Goal: Information Seeking & Learning: Learn about a topic

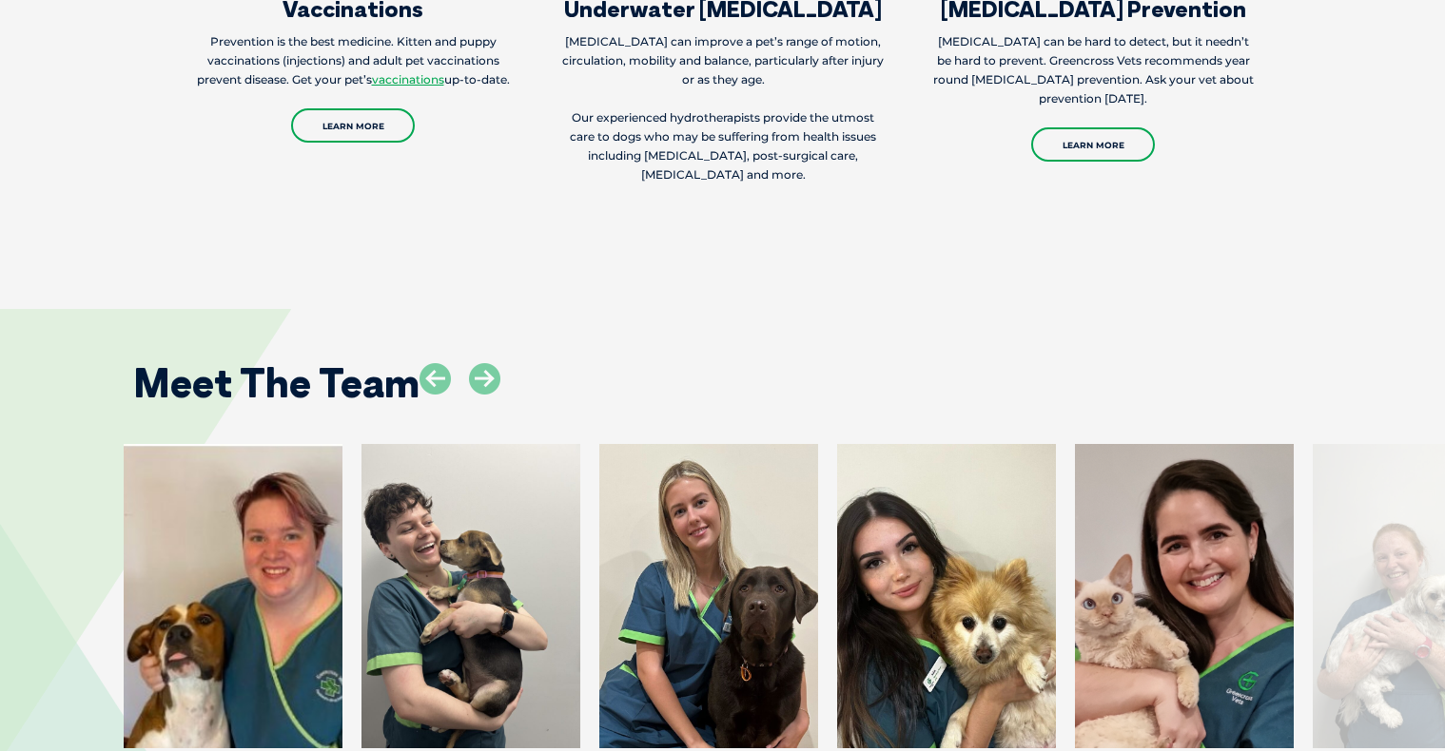
scroll to position [3842, 0]
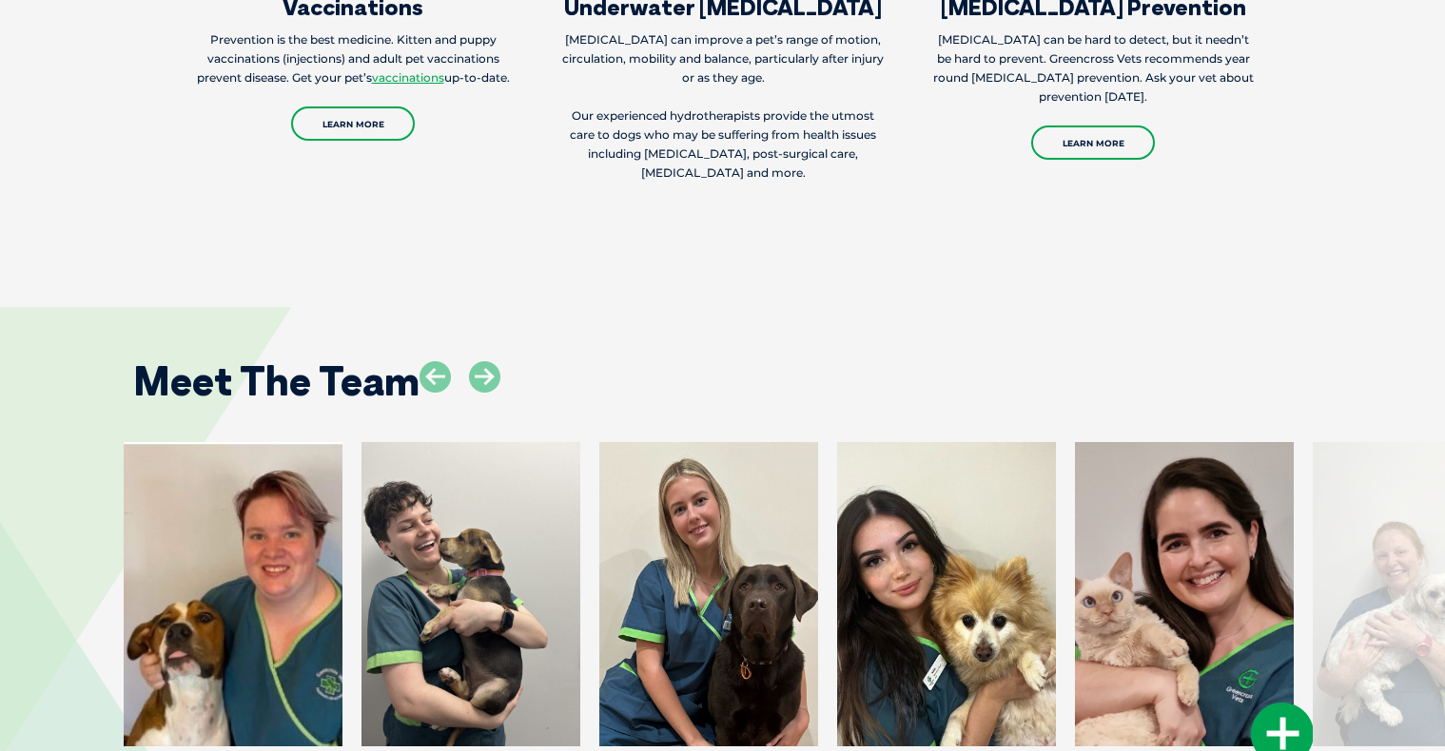
click at [1162, 556] on div at bounding box center [1184, 594] width 219 height 304
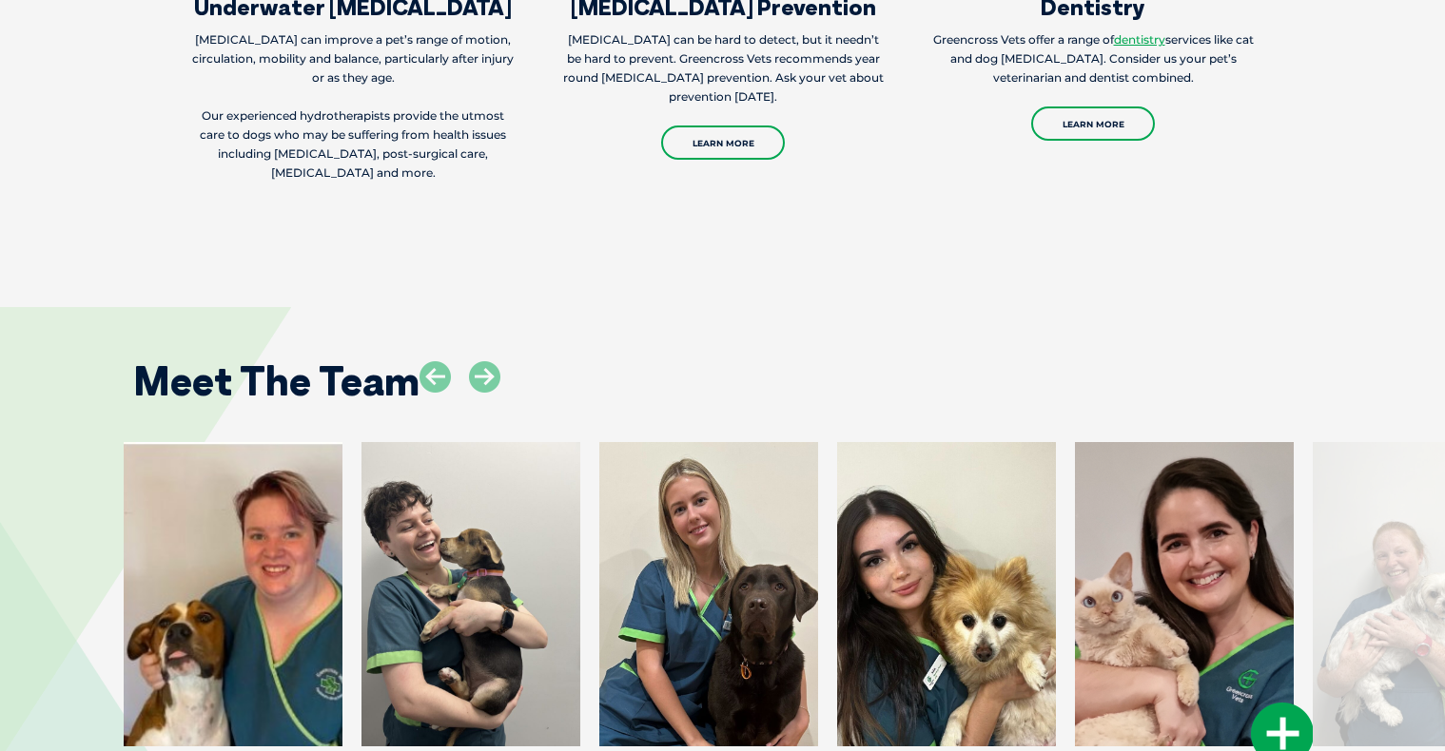
click at [1291, 703] on icon at bounding box center [1282, 734] width 63 height 63
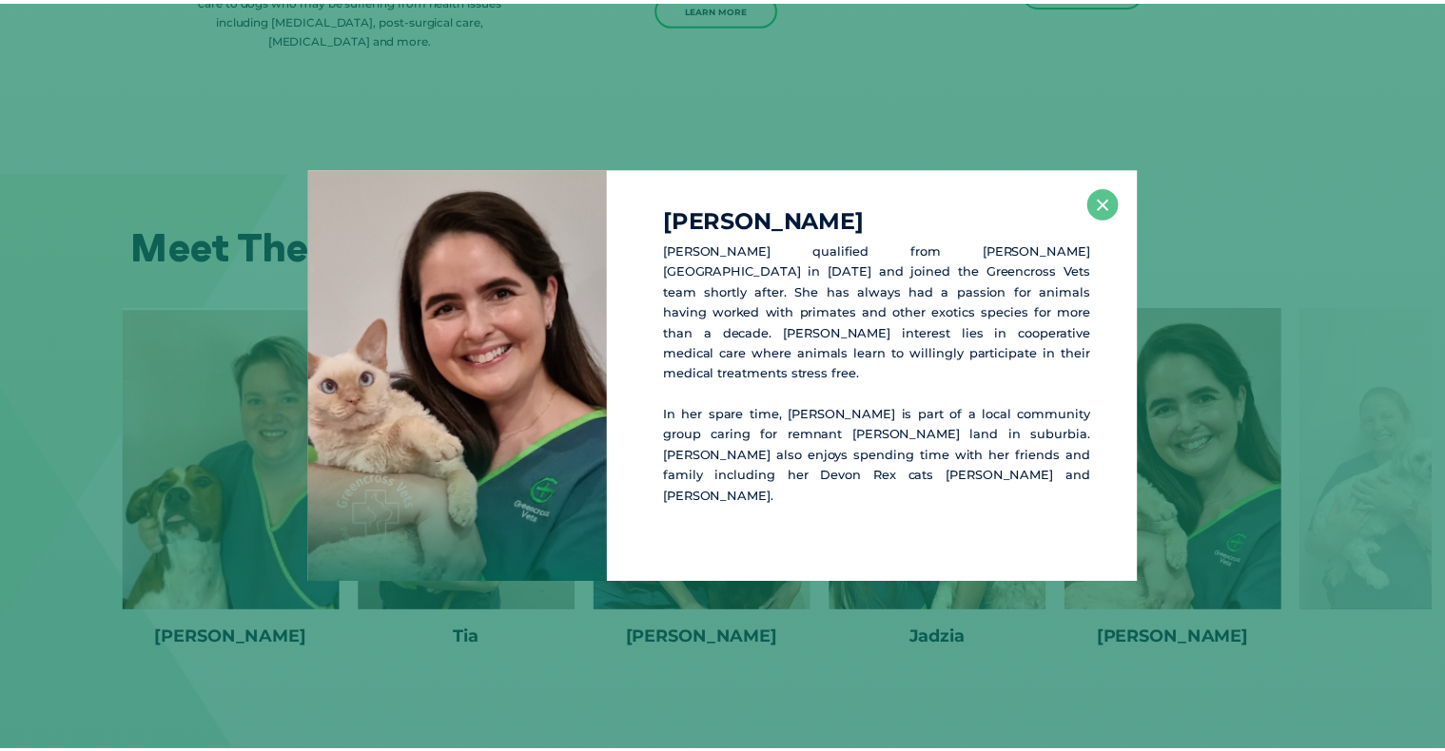
scroll to position [3978, 0]
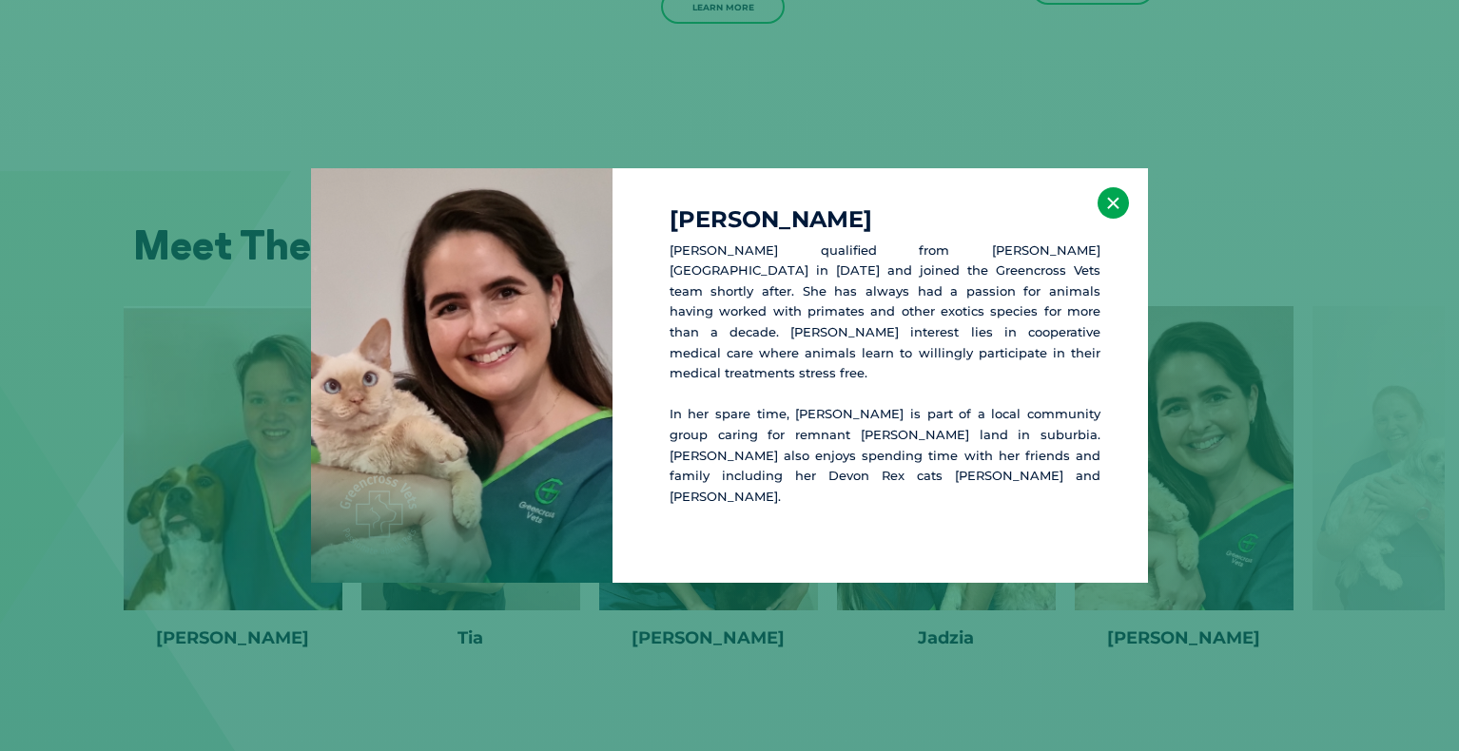
click at [1117, 200] on button "×" at bounding box center [1112, 202] width 31 height 31
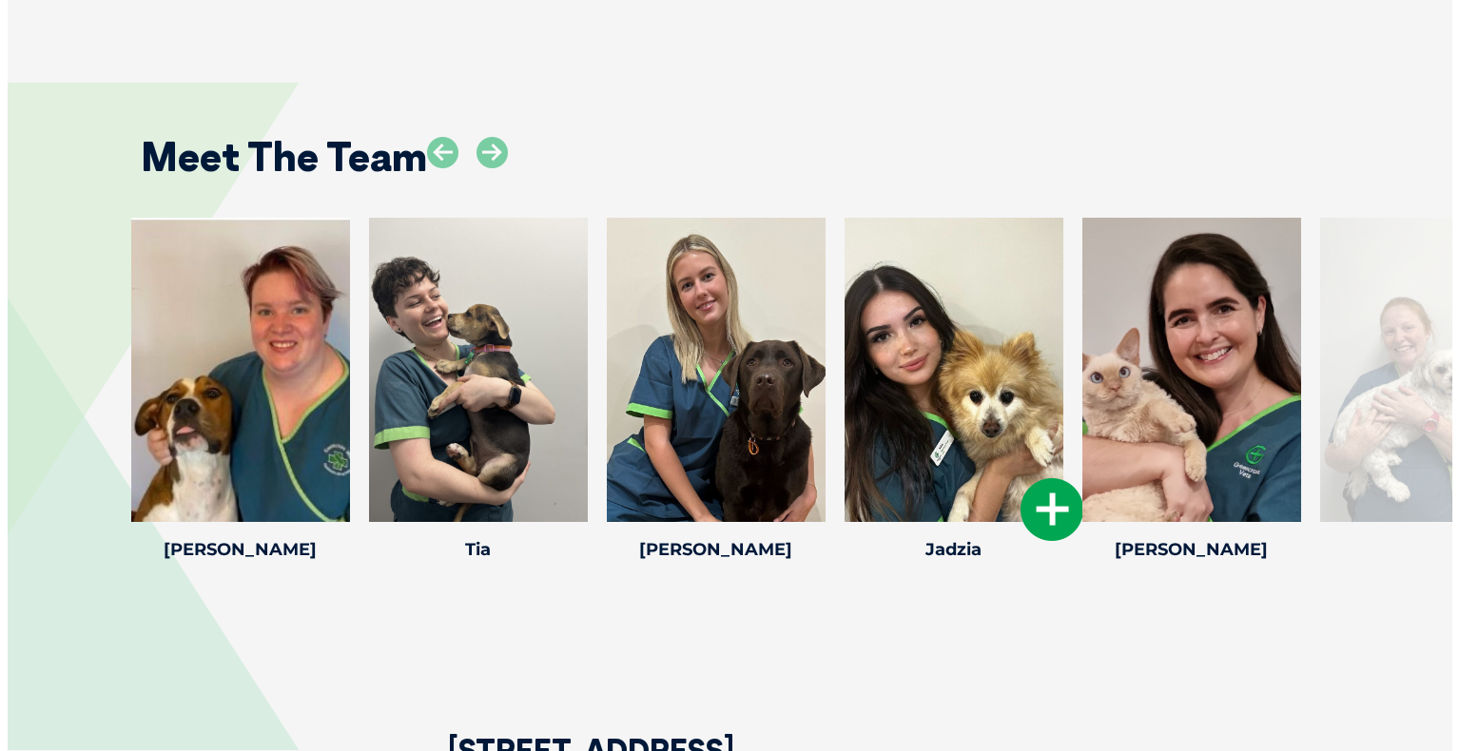
scroll to position [4008, 0]
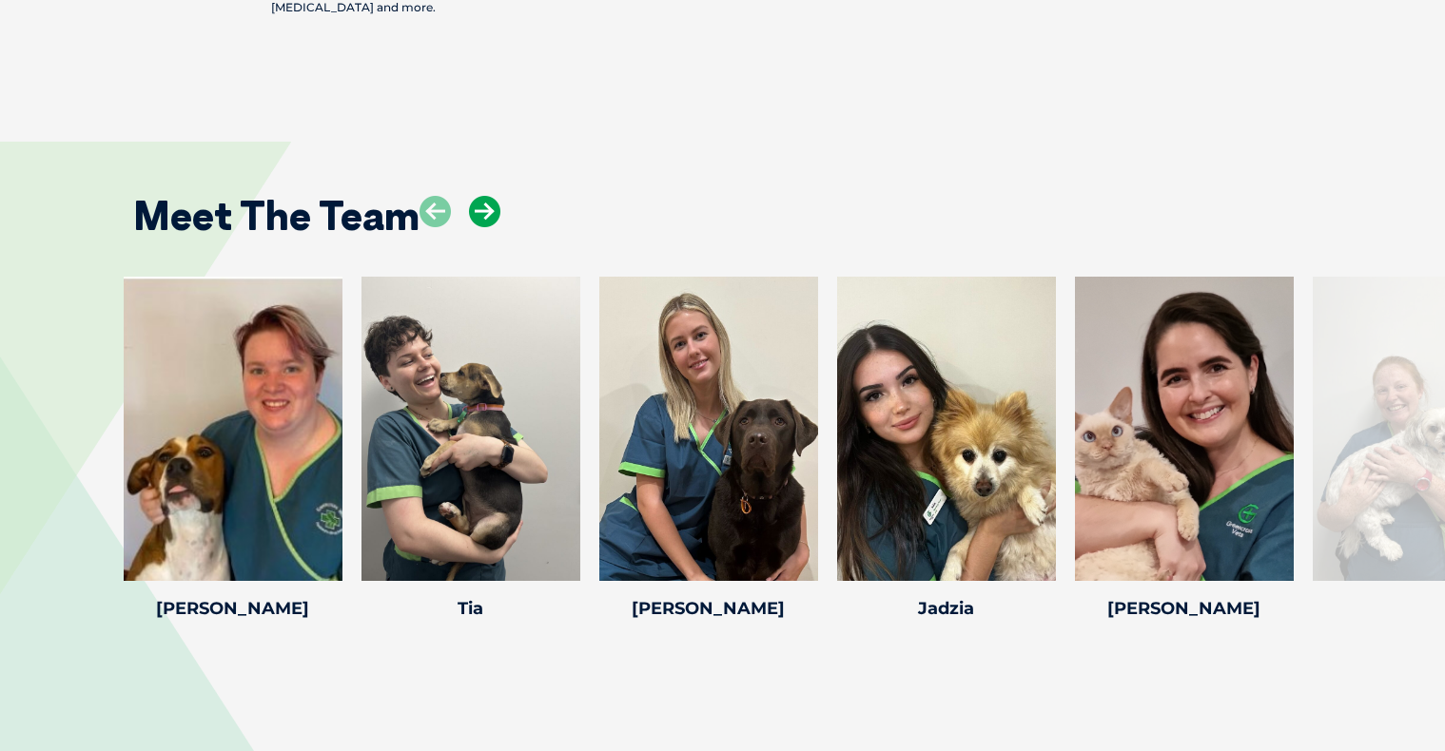
click at [486, 196] on icon at bounding box center [484, 211] width 31 height 31
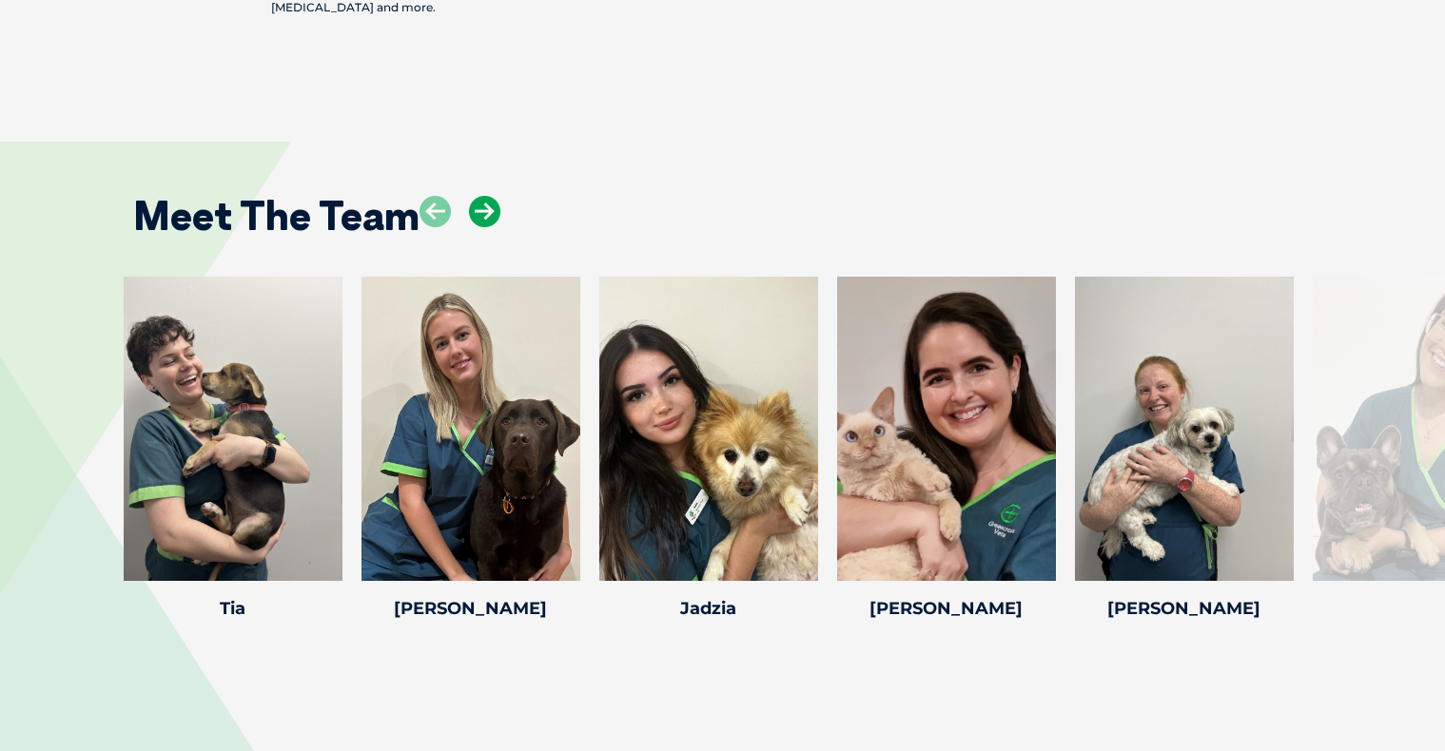
click at [486, 196] on icon at bounding box center [484, 211] width 31 height 31
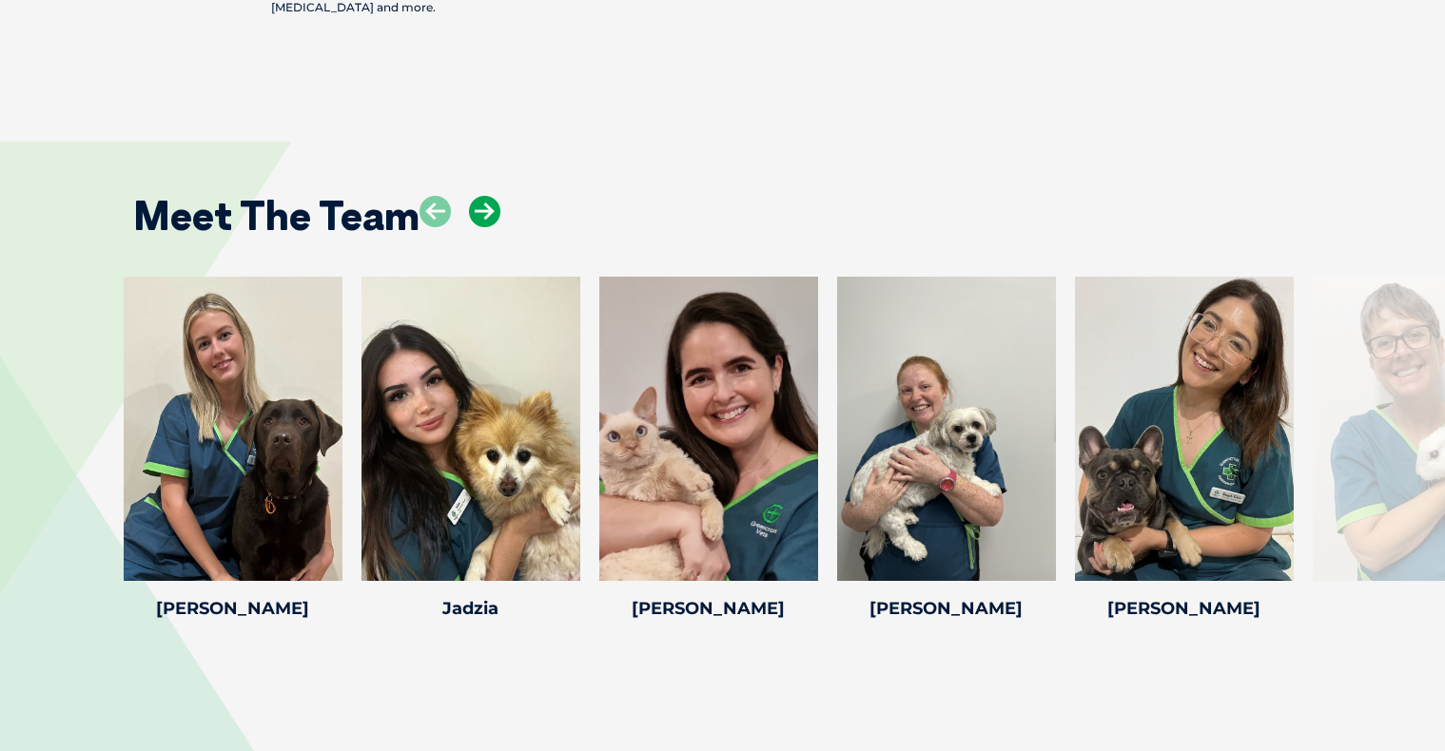
click at [486, 196] on icon at bounding box center [484, 211] width 31 height 31
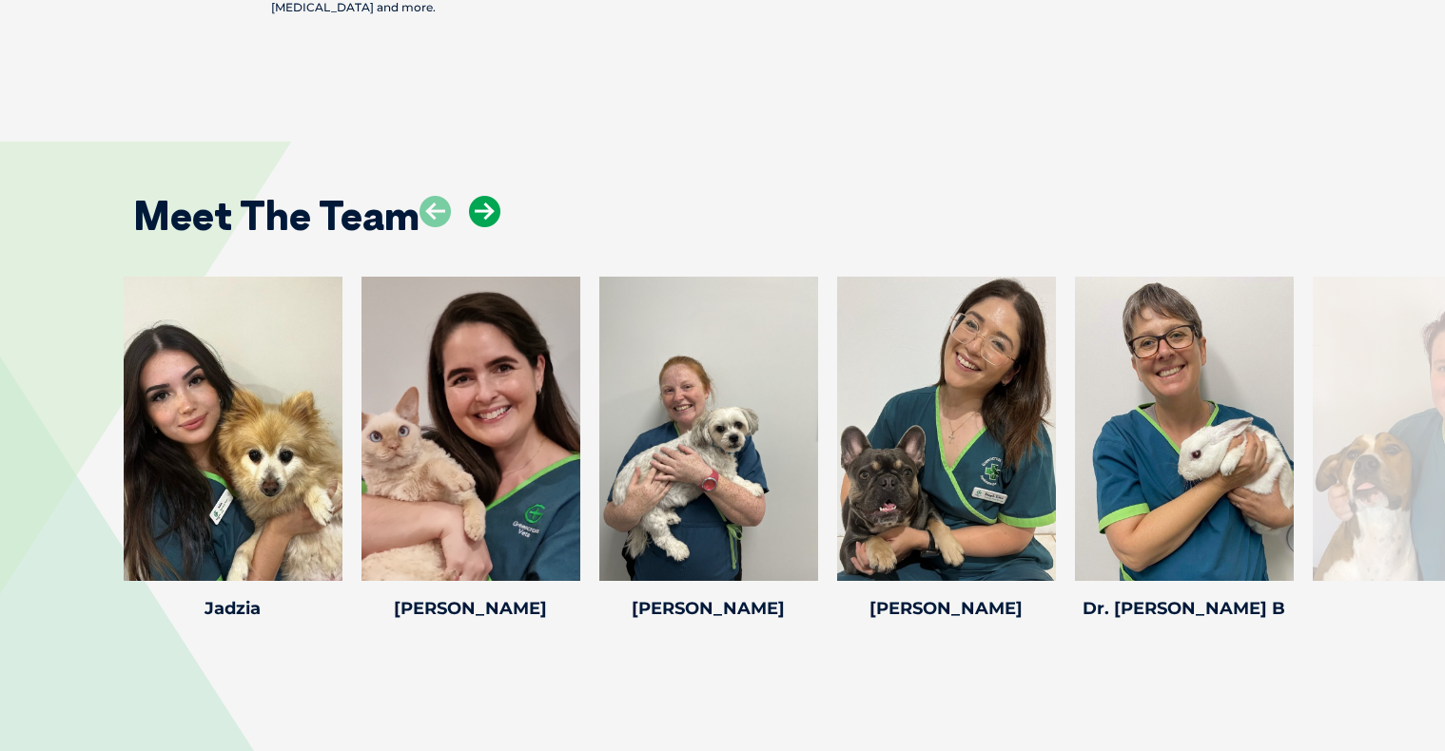
click at [486, 196] on icon at bounding box center [484, 211] width 31 height 31
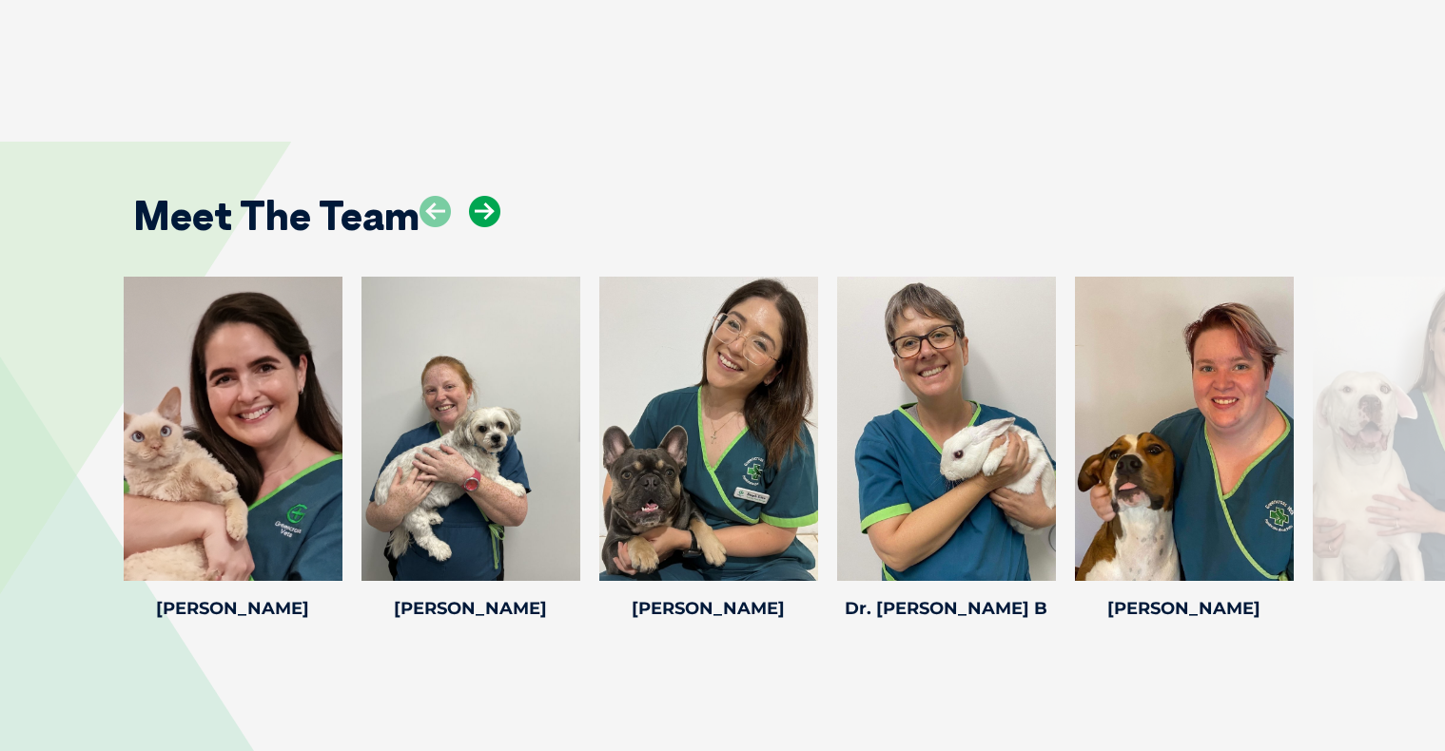
click at [486, 196] on icon at bounding box center [484, 211] width 31 height 31
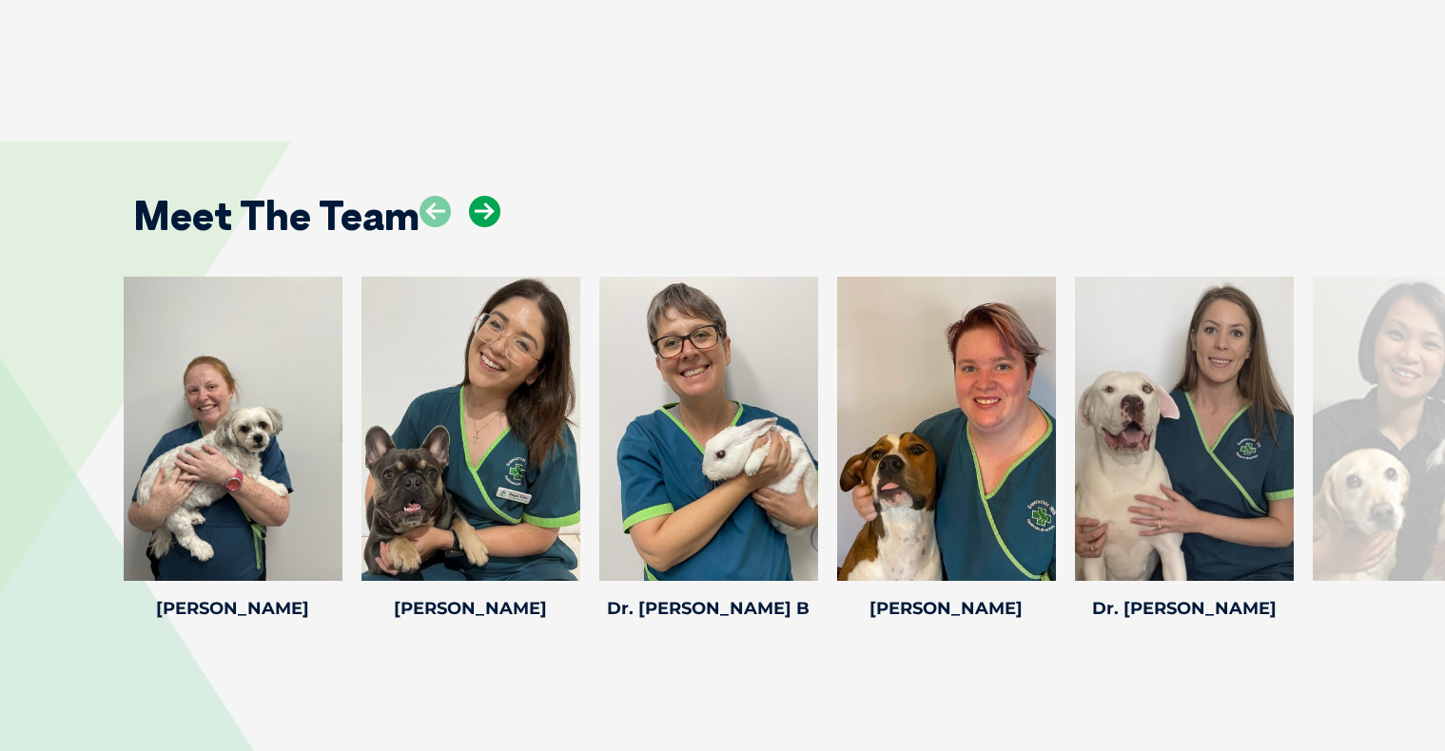
click at [486, 196] on icon at bounding box center [484, 211] width 31 height 31
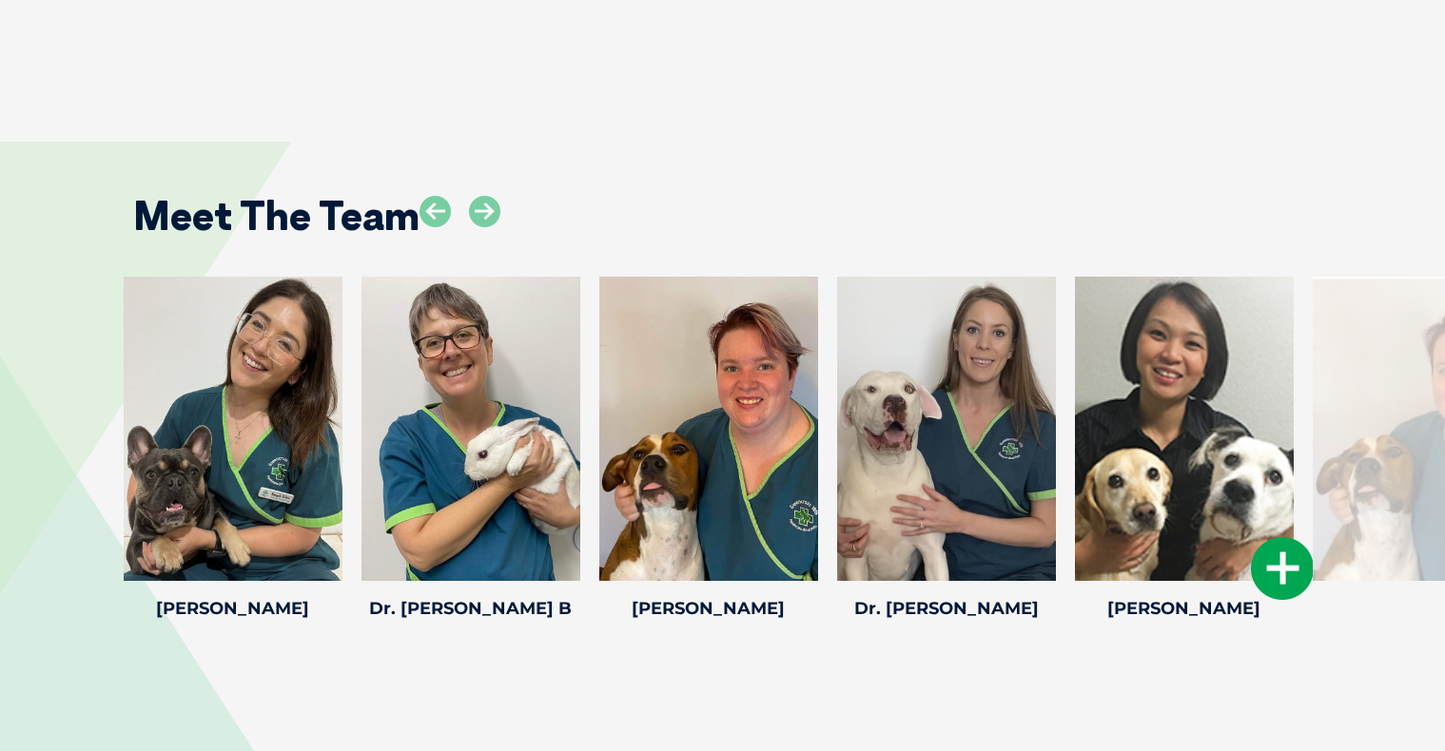
click at [1270, 537] on icon at bounding box center [1282, 568] width 63 height 63
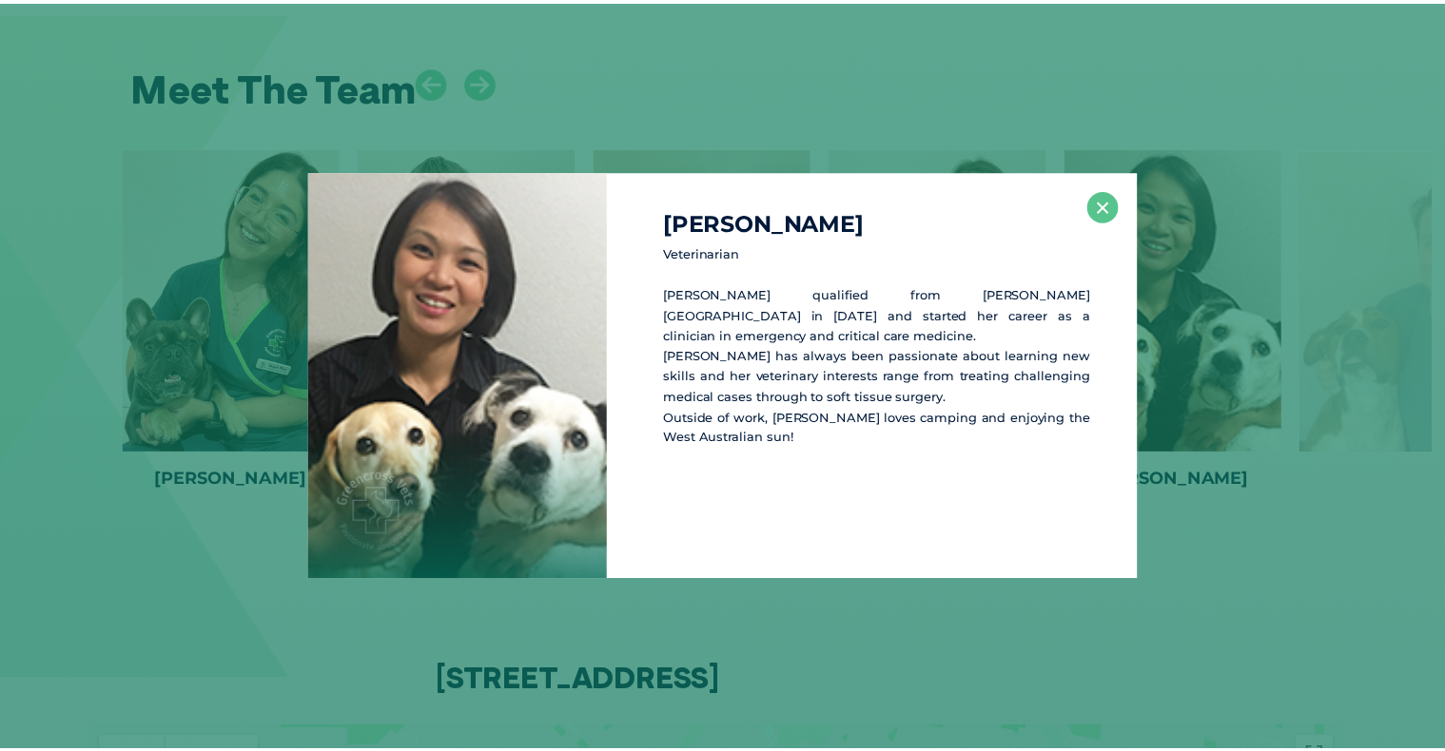
scroll to position [4144, 0]
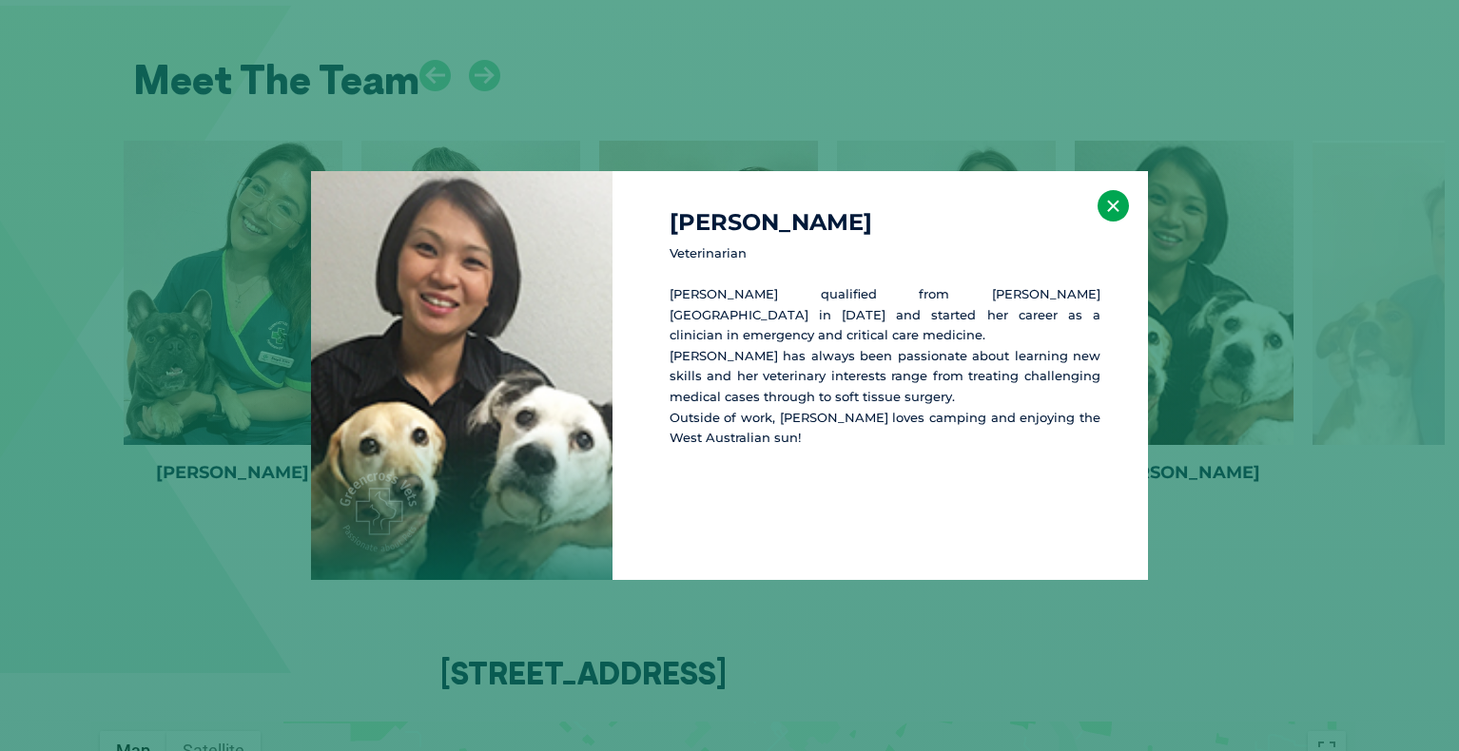
click at [1102, 204] on button "×" at bounding box center [1112, 205] width 31 height 31
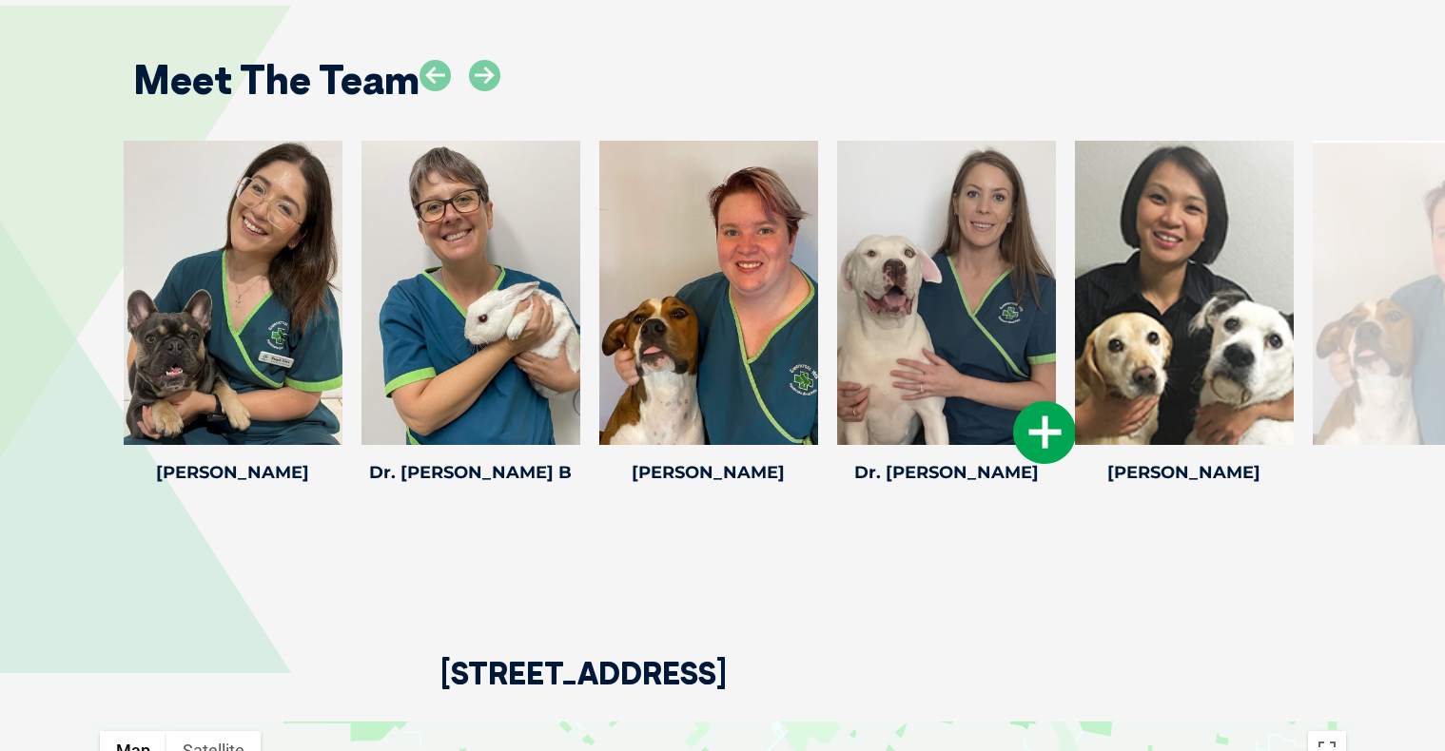
click at [1030, 401] on icon at bounding box center [1044, 432] width 63 height 63
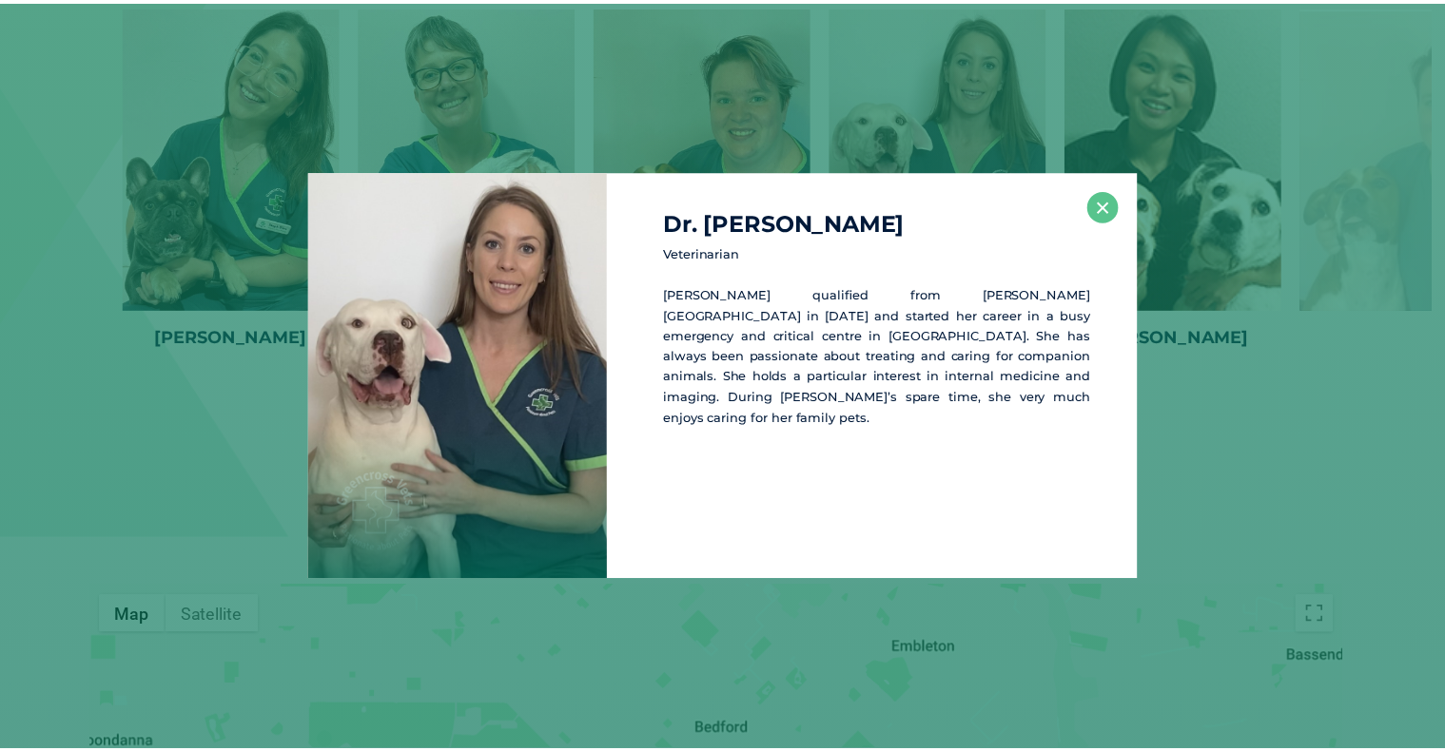
scroll to position [4280, 0]
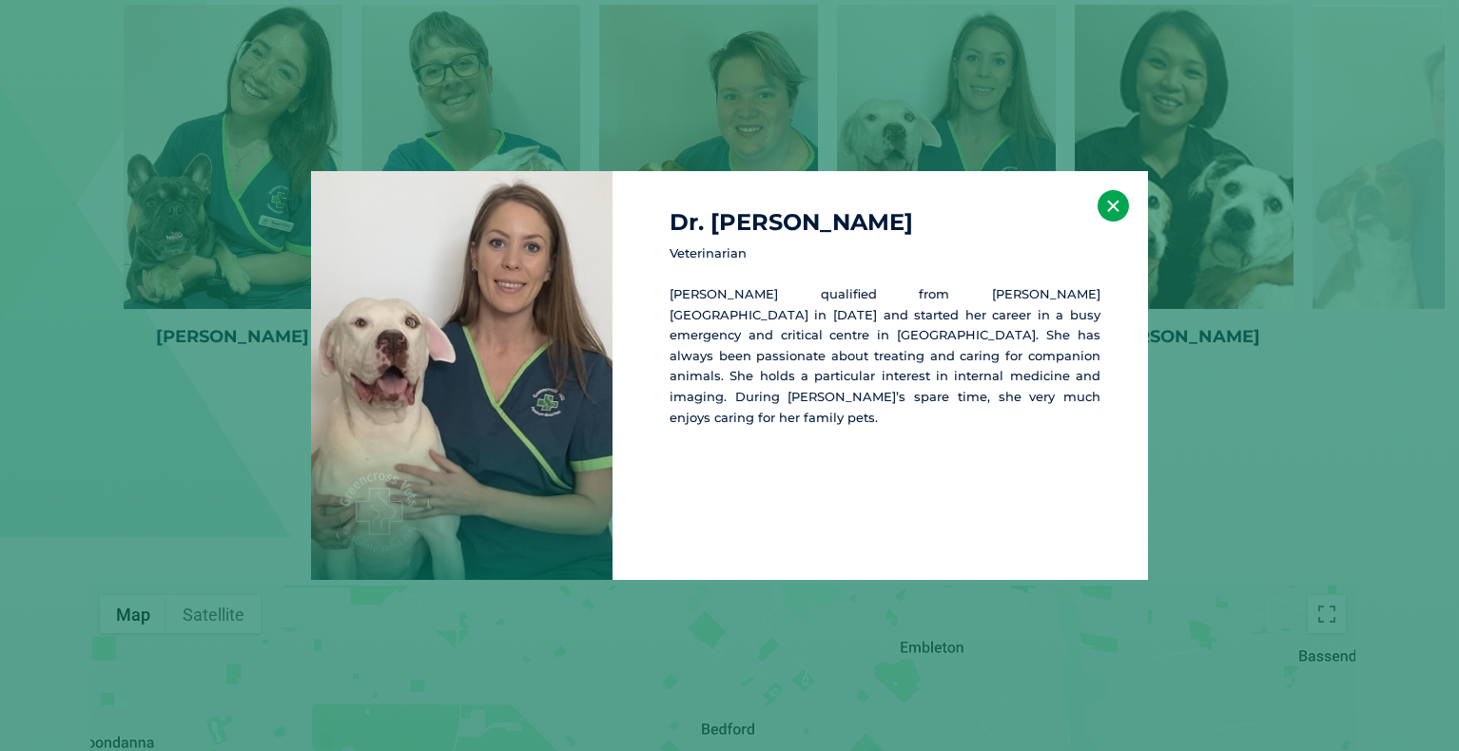
click at [1116, 210] on button "×" at bounding box center [1112, 205] width 31 height 31
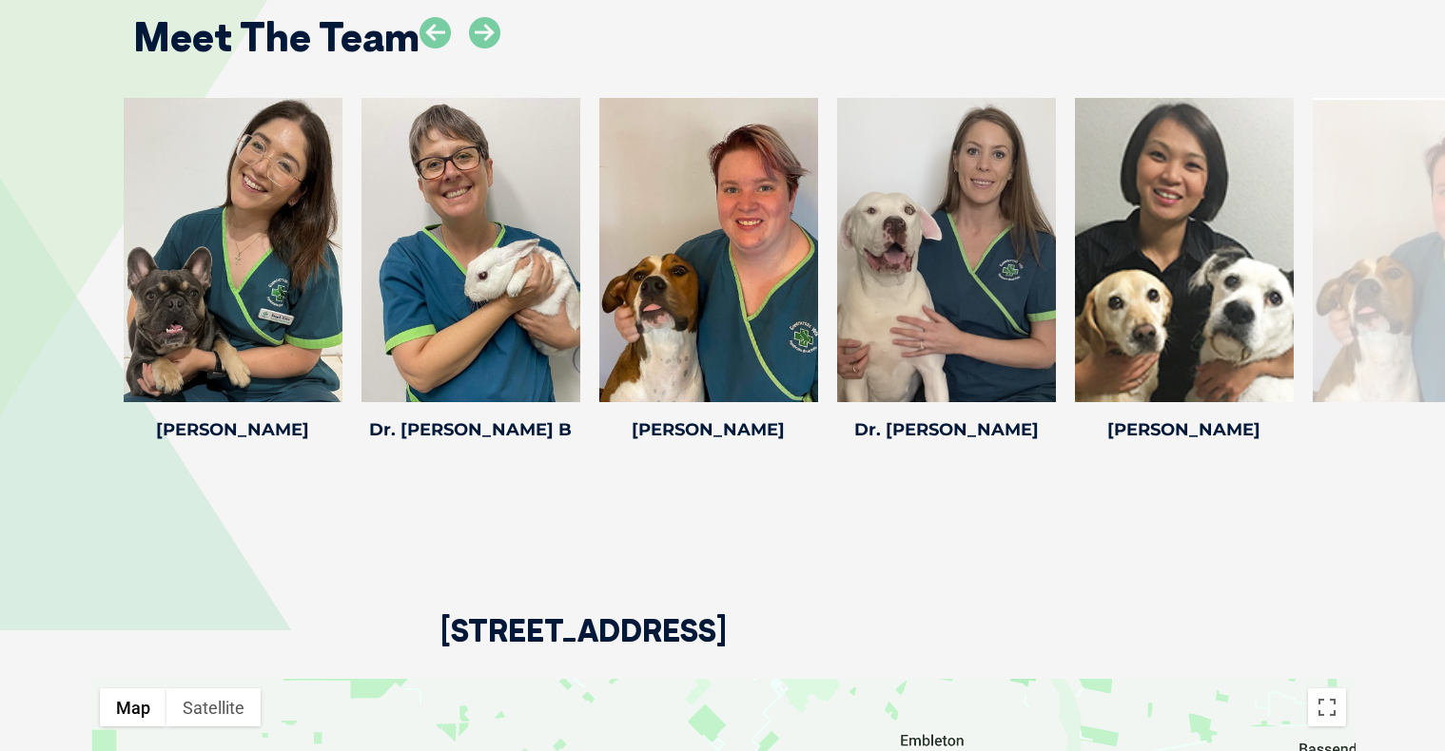
scroll to position [4071, 0]
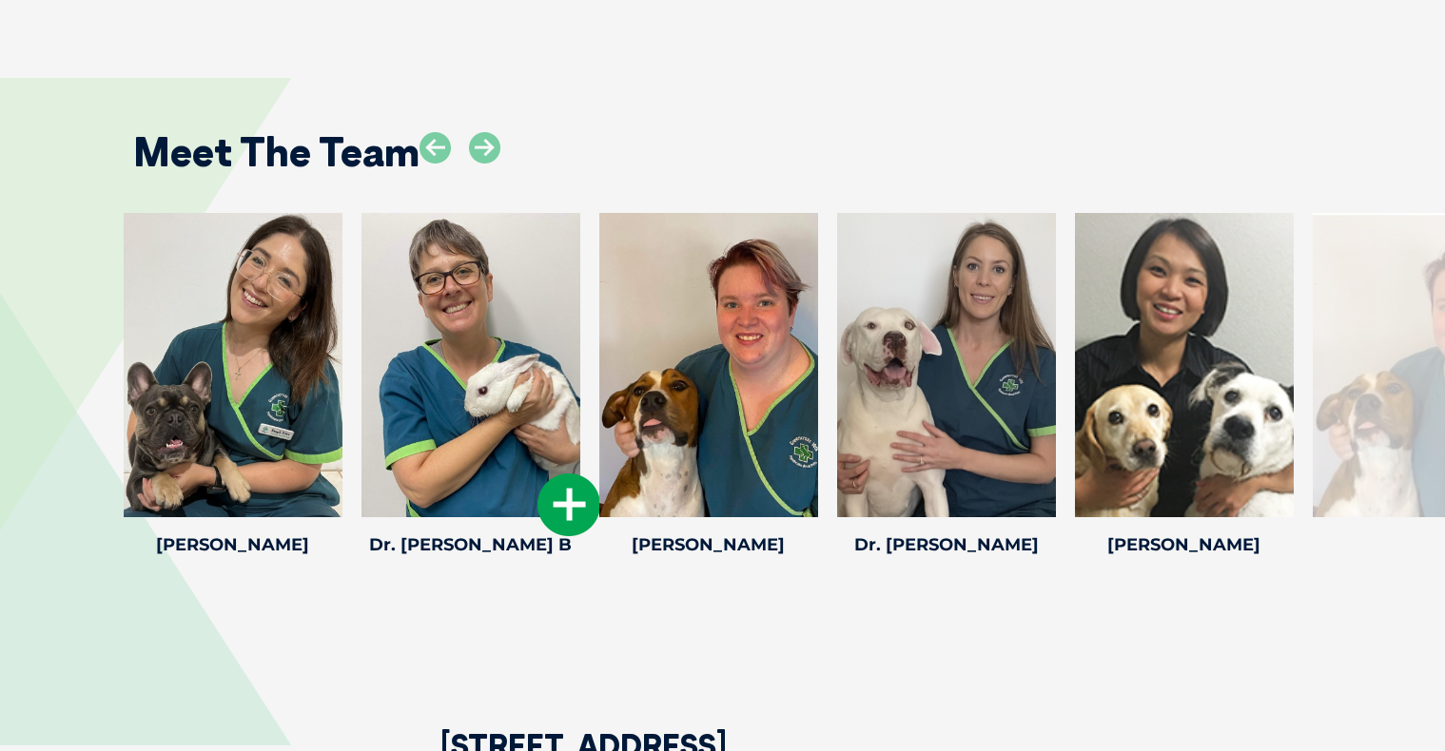
click at [555, 474] on icon at bounding box center [568, 505] width 63 height 63
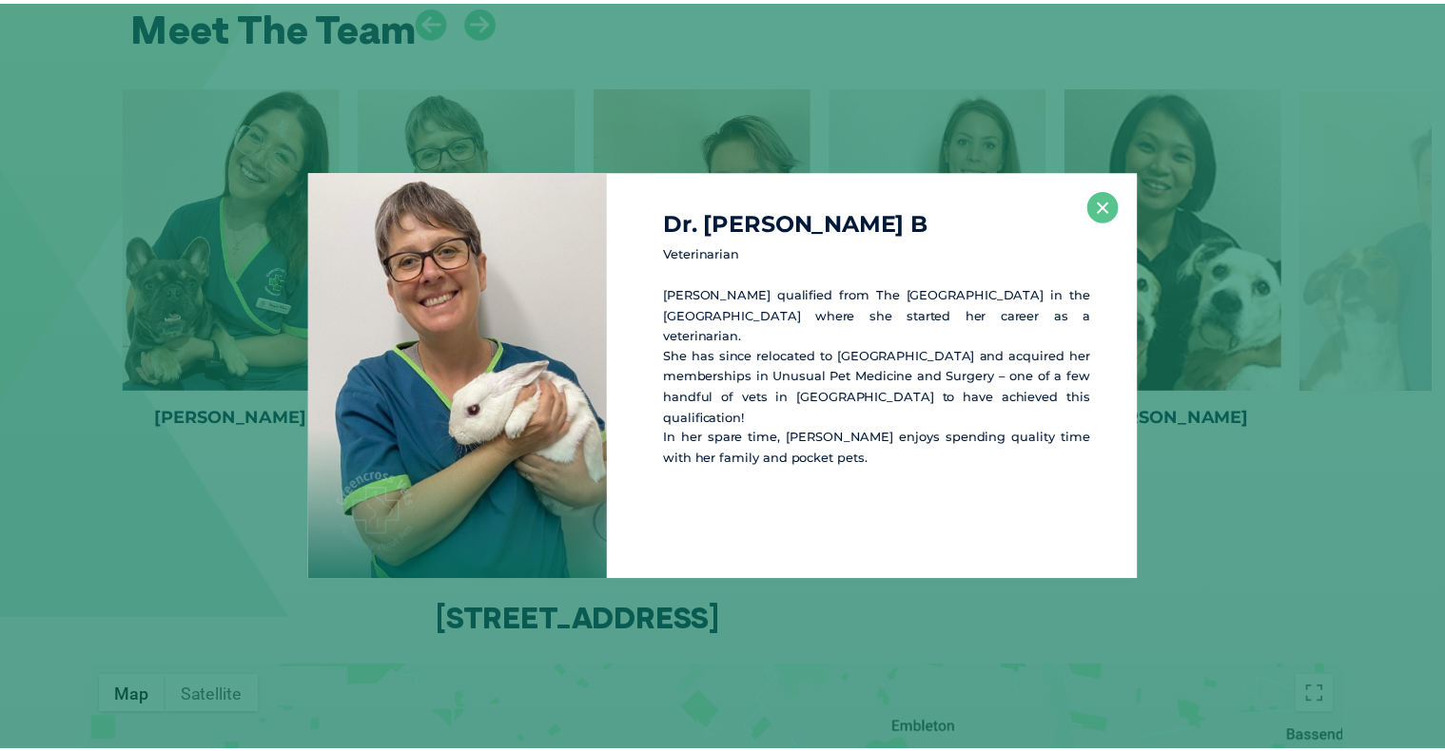
scroll to position [4207, 0]
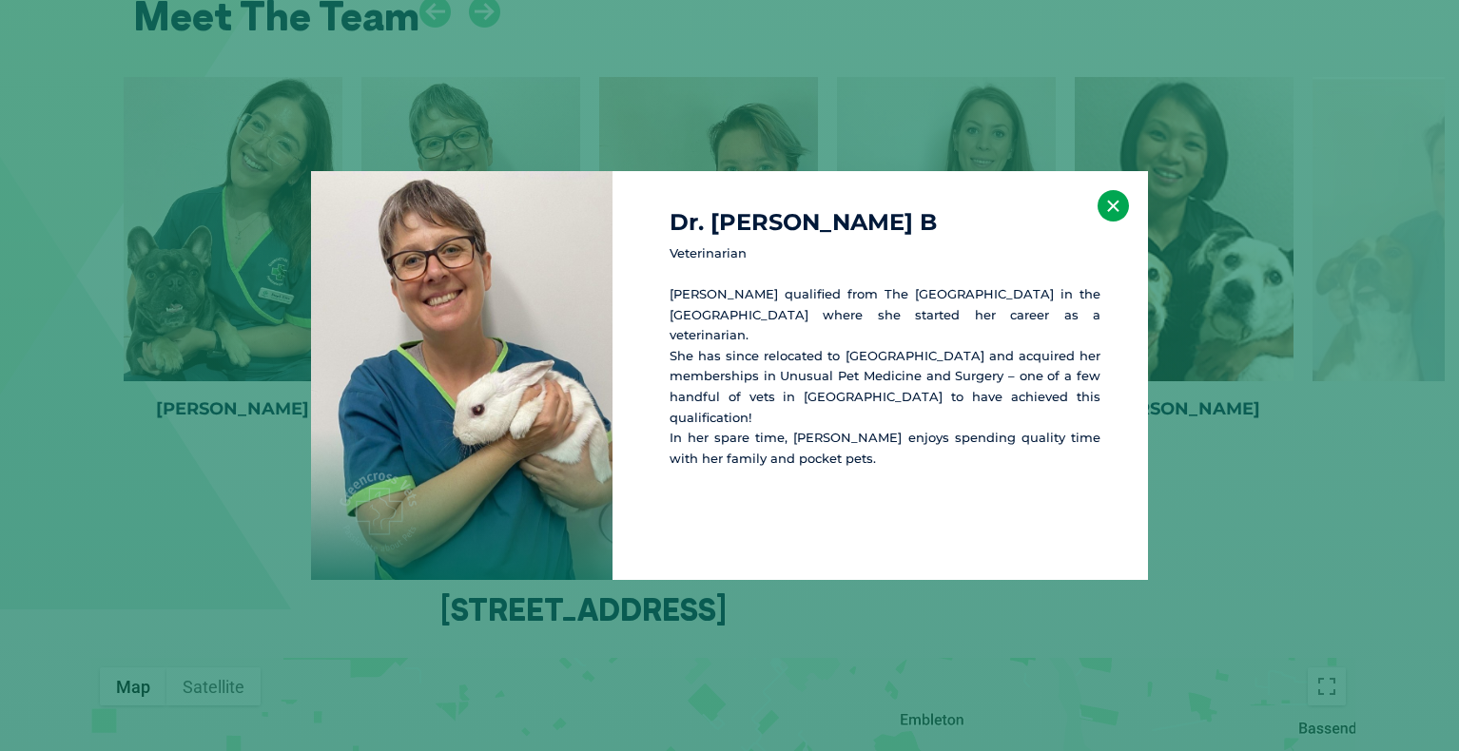
click at [1116, 202] on button "×" at bounding box center [1112, 205] width 31 height 31
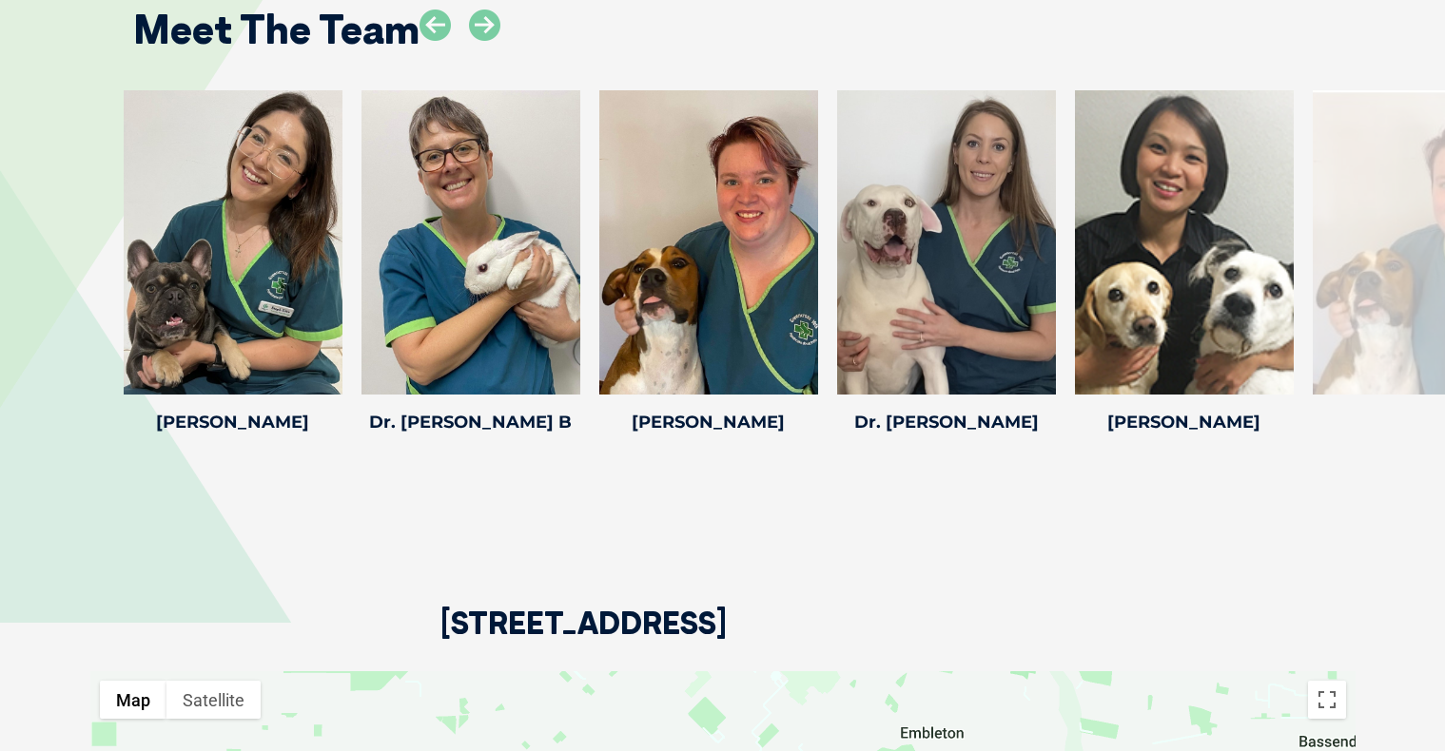
scroll to position [4072, 0]
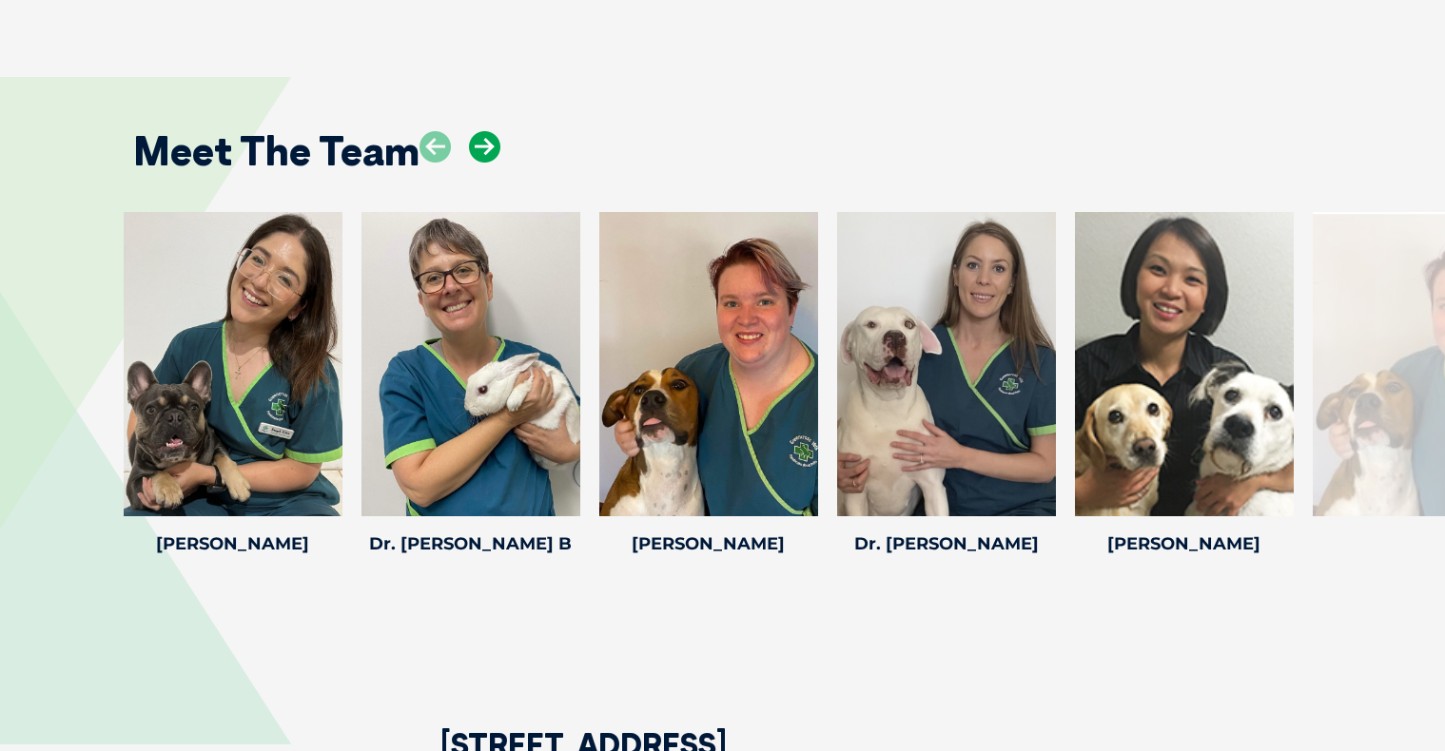
click at [485, 131] on icon at bounding box center [484, 146] width 31 height 31
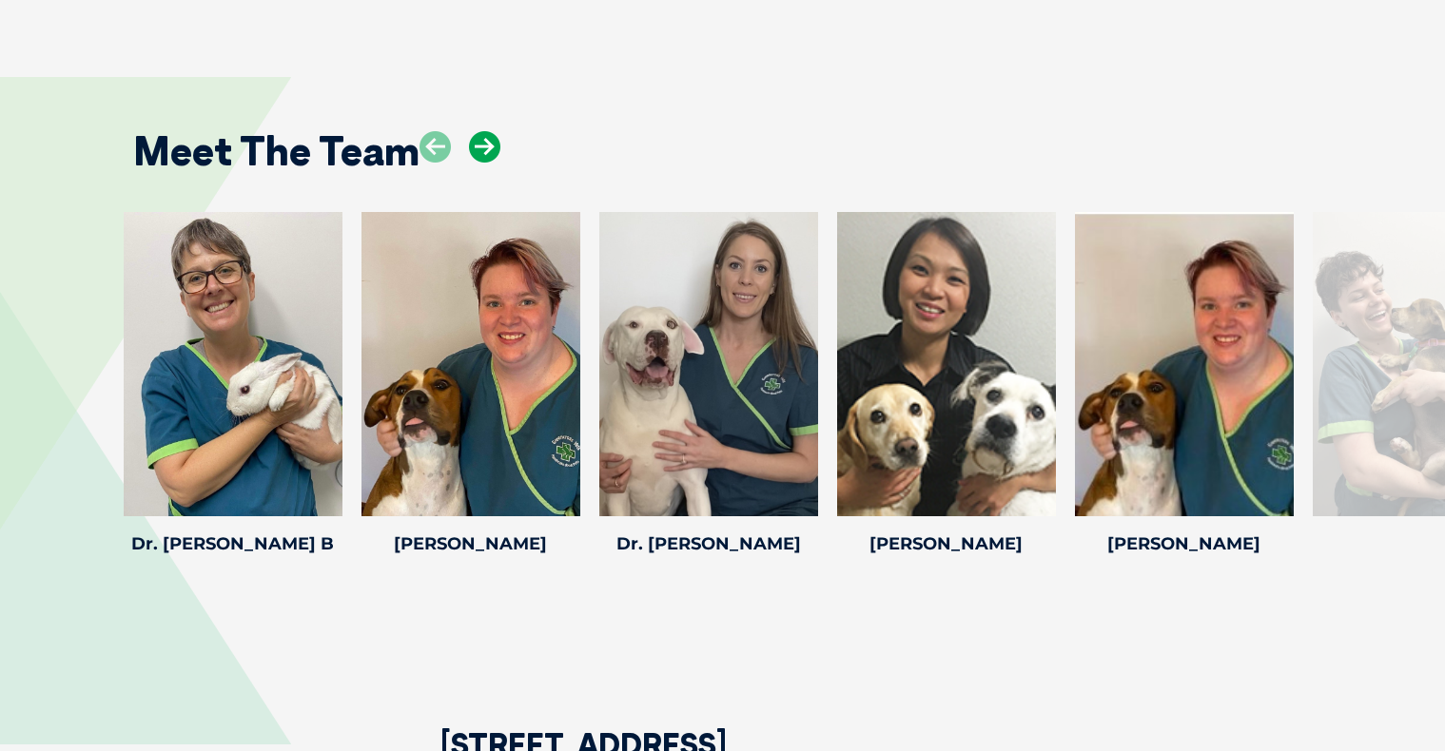
click at [485, 131] on icon at bounding box center [484, 146] width 31 height 31
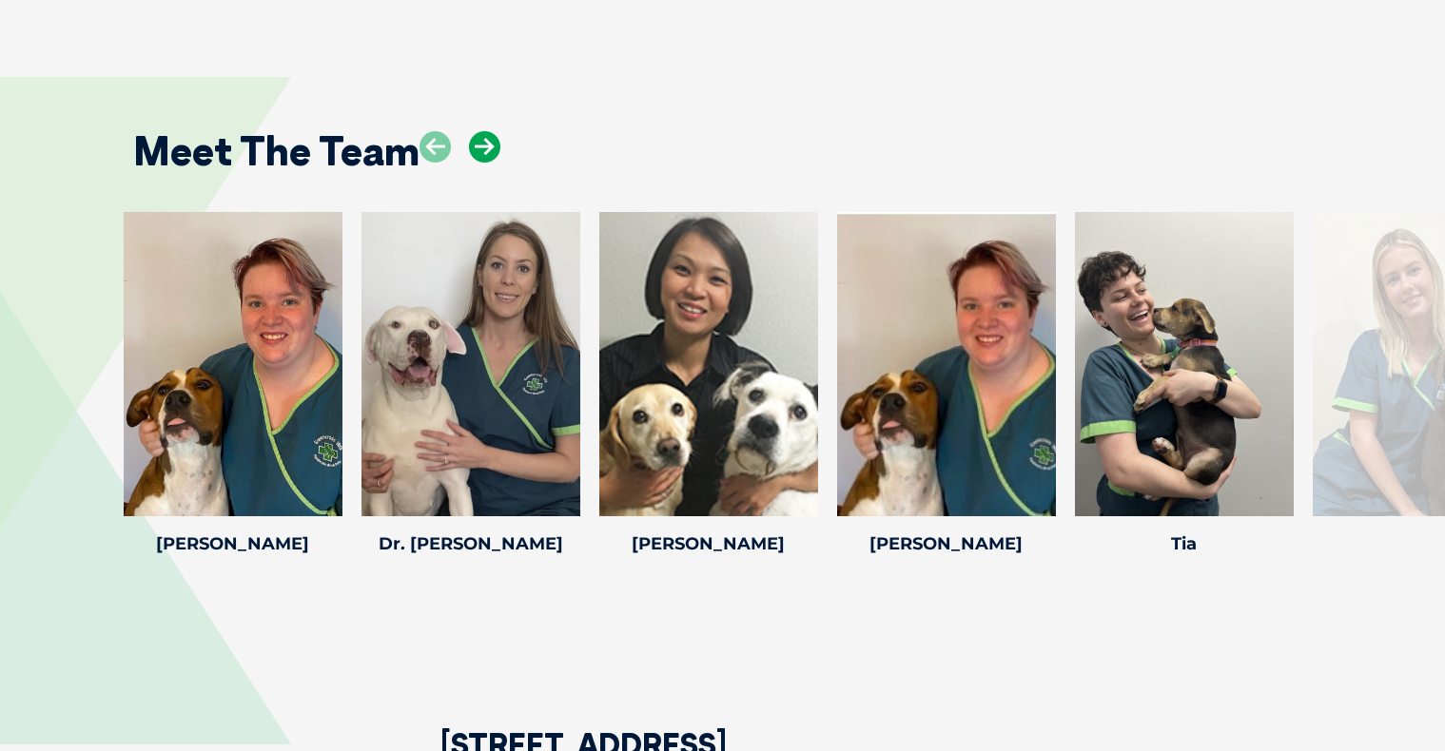
click at [485, 131] on icon at bounding box center [484, 146] width 31 height 31
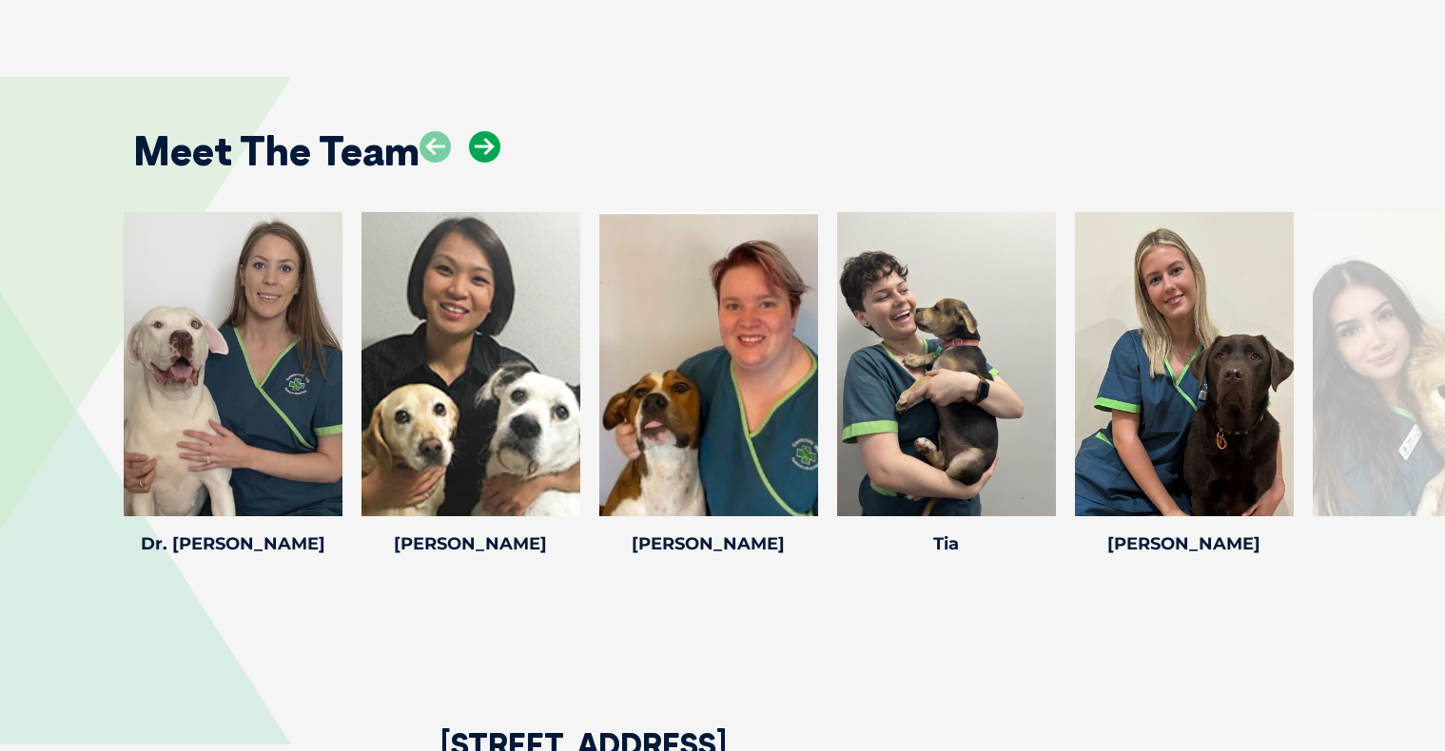
click at [485, 131] on icon at bounding box center [484, 146] width 31 height 31
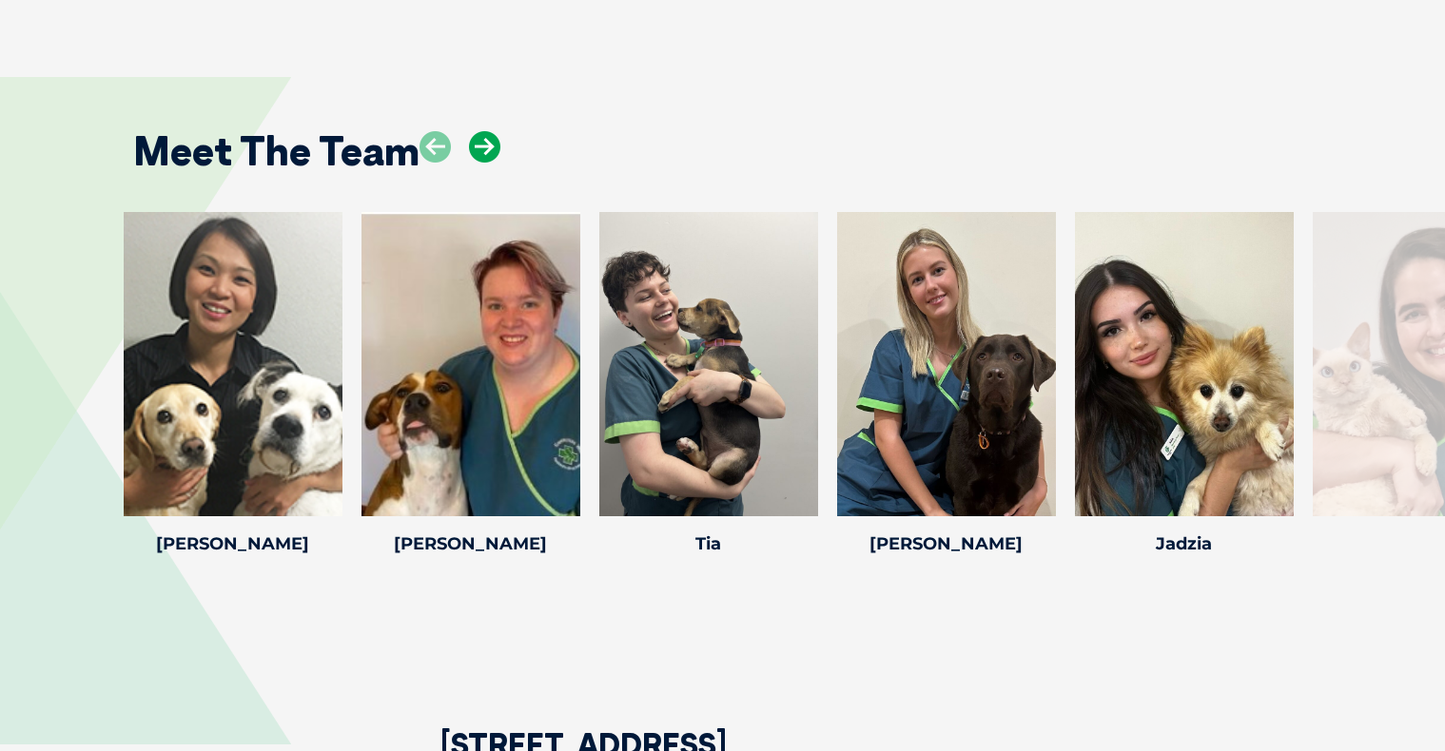
click at [485, 131] on icon at bounding box center [484, 146] width 31 height 31
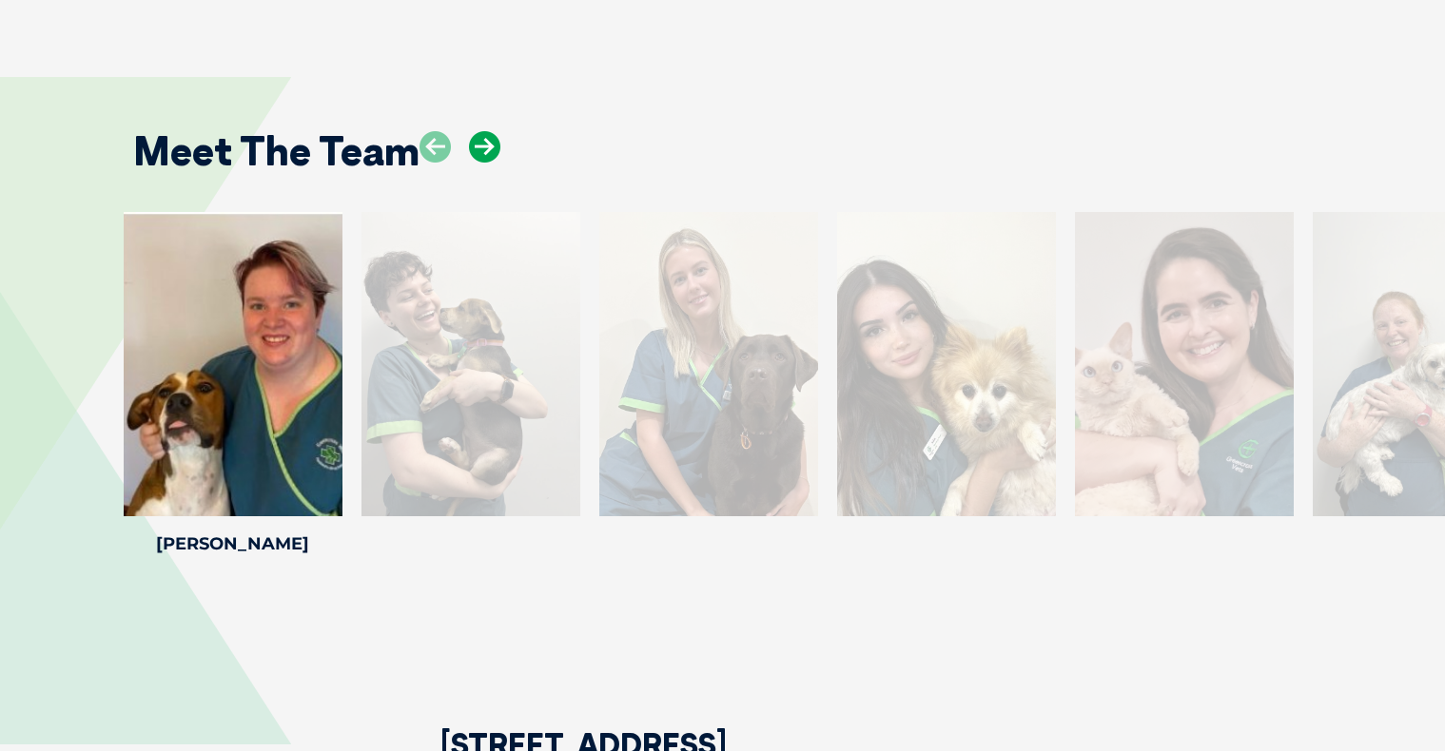
click at [485, 131] on icon at bounding box center [484, 146] width 31 height 31
click at [483, 131] on icon at bounding box center [484, 146] width 31 height 31
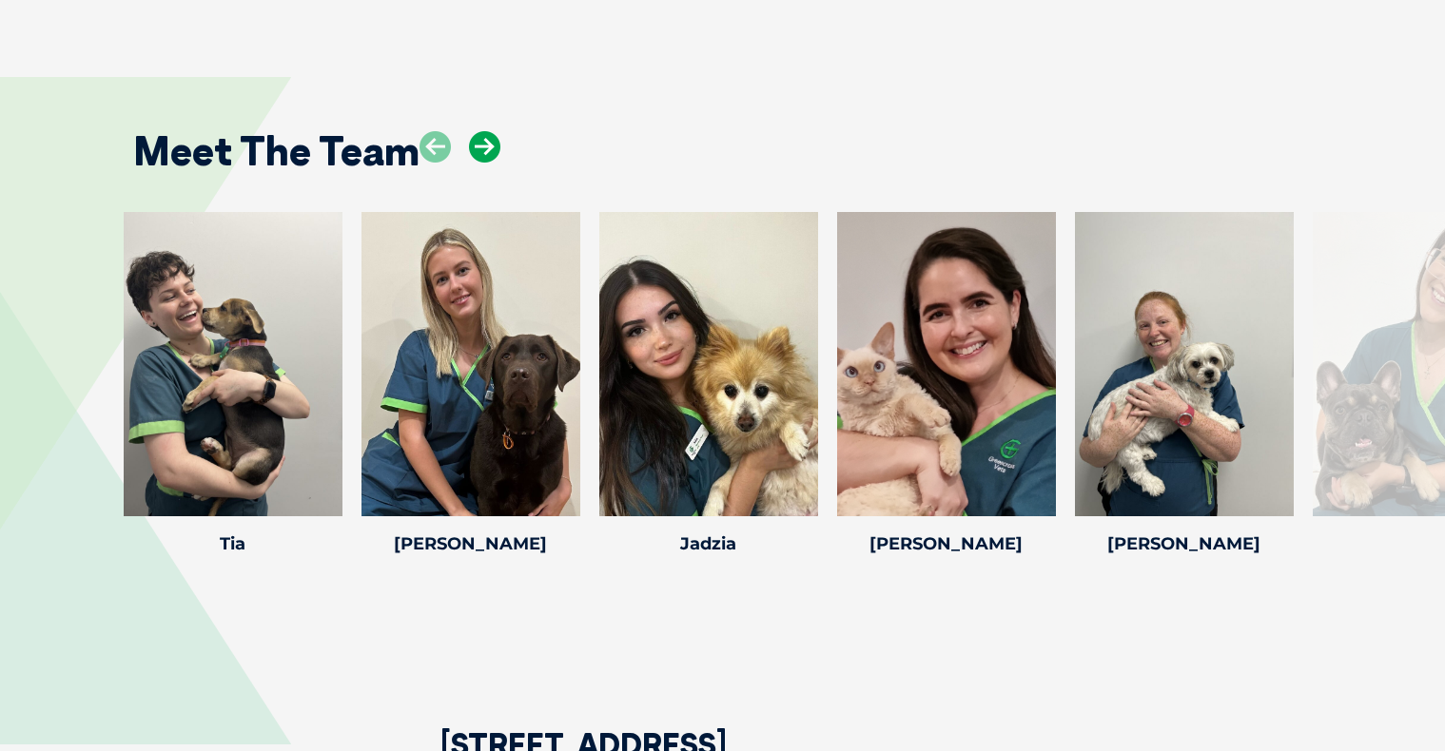
click at [483, 131] on icon at bounding box center [484, 146] width 31 height 31
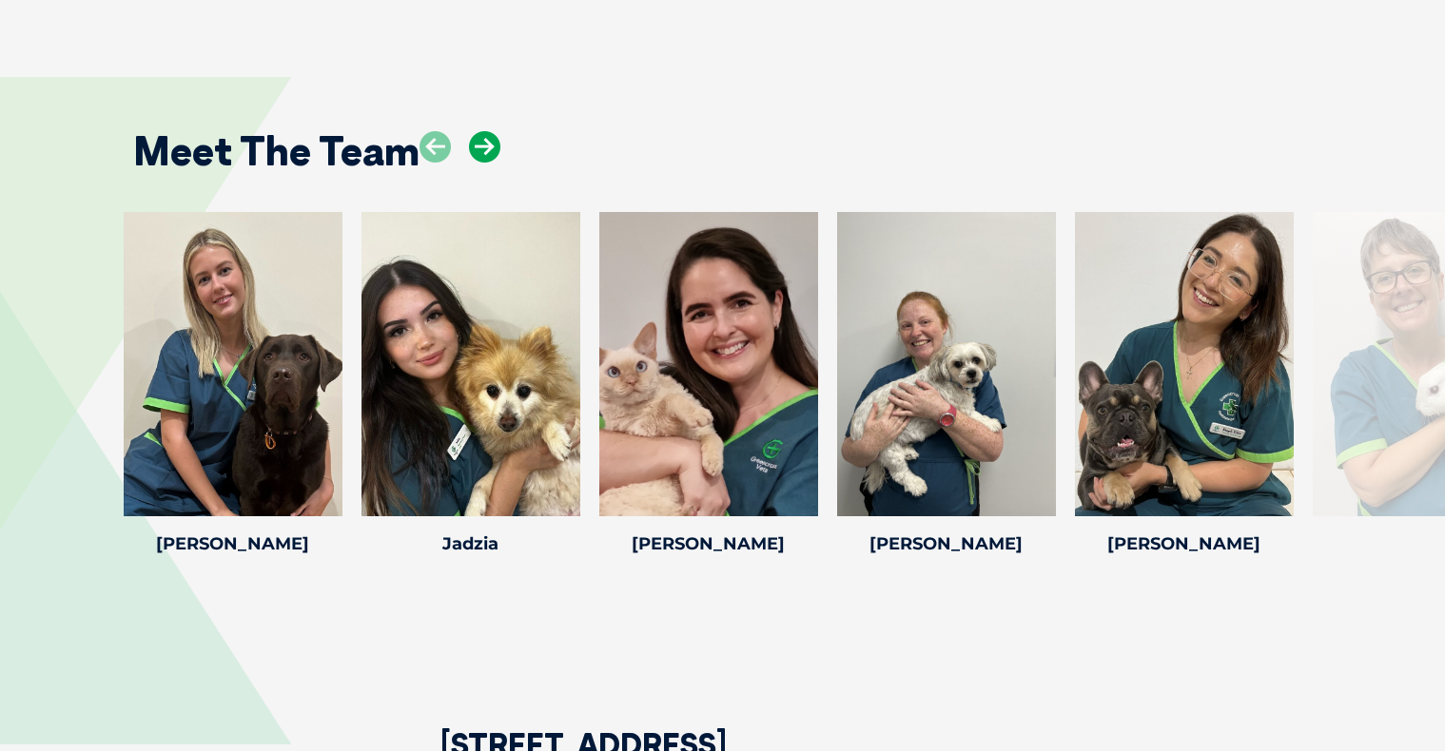
click at [483, 131] on icon at bounding box center [484, 146] width 31 height 31
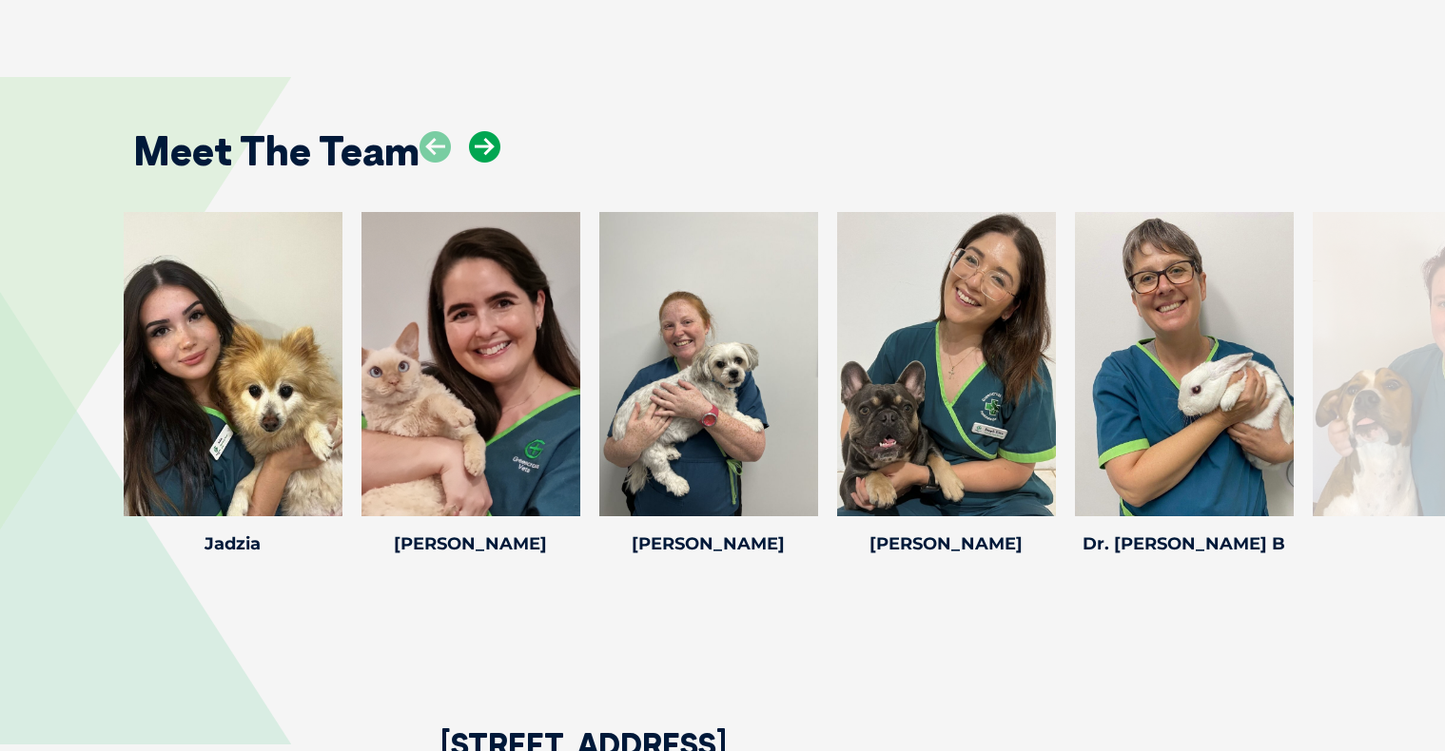
click at [483, 131] on icon at bounding box center [484, 146] width 31 height 31
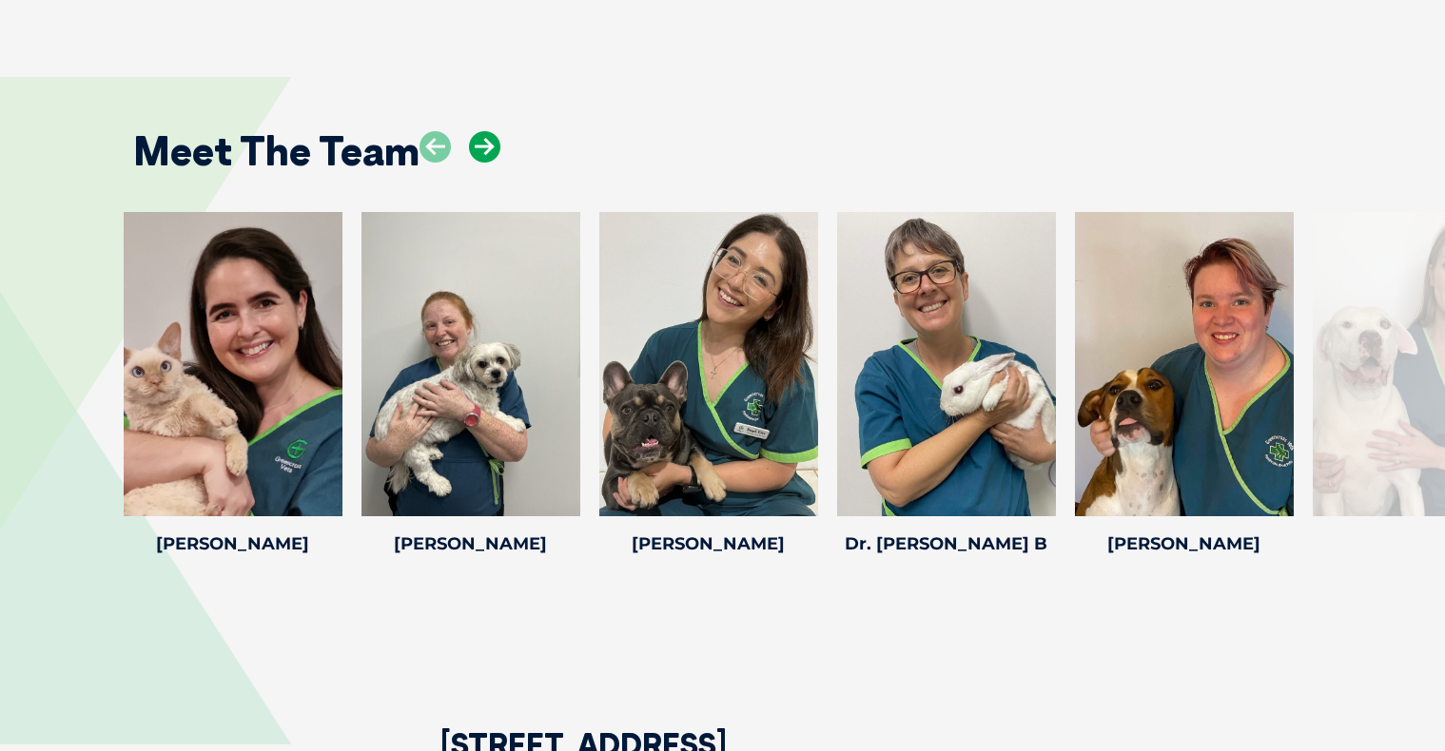
click at [483, 131] on icon at bounding box center [484, 146] width 31 height 31
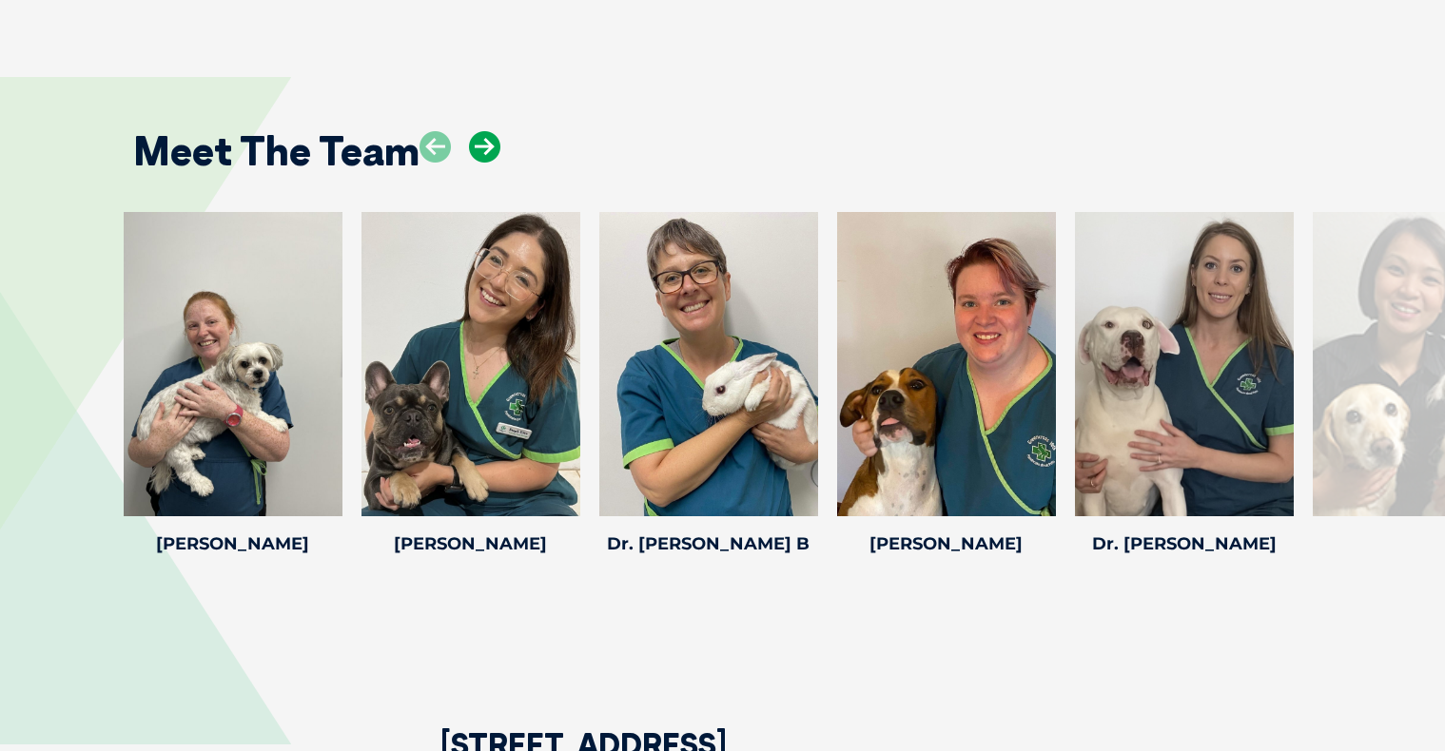
click at [483, 131] on icon at bounding box center [484, 146] width 31 height 31
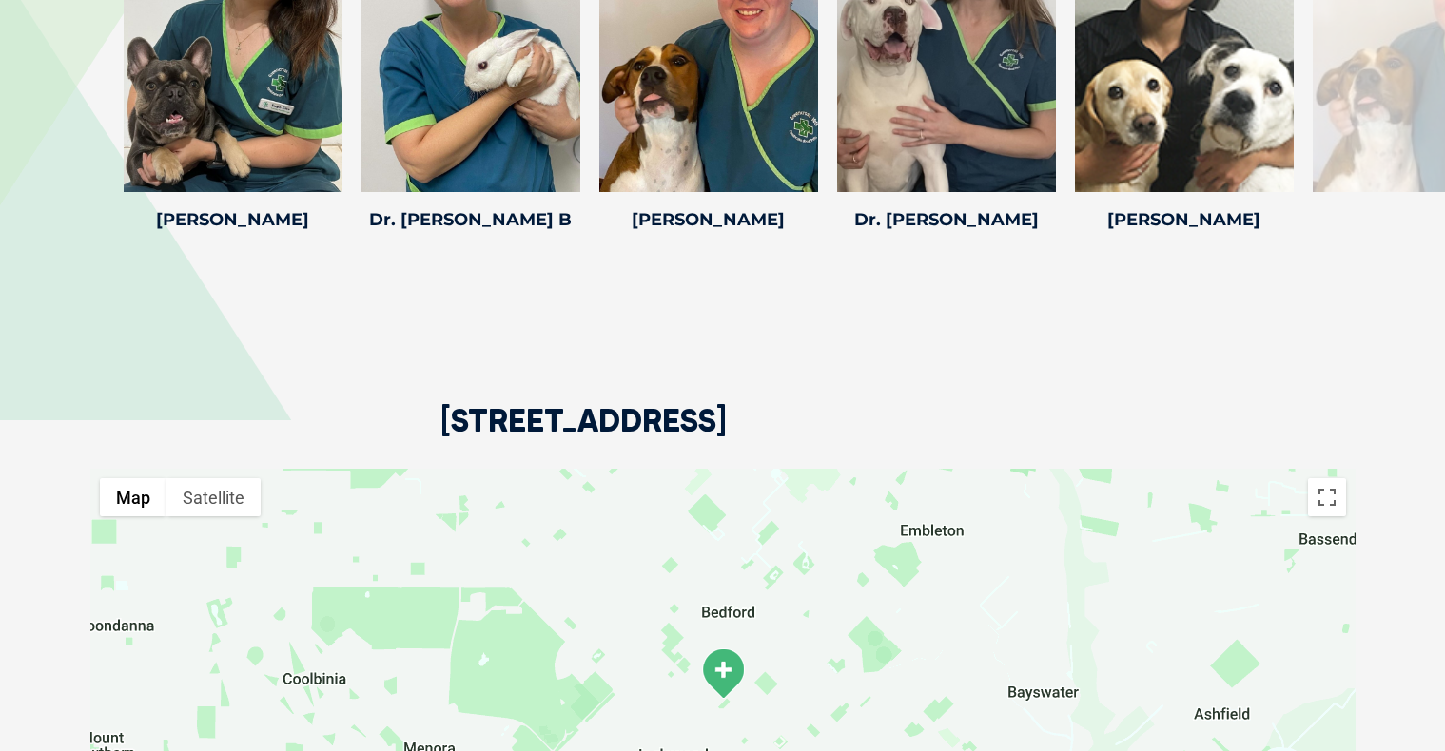
scroll to position [4492, 0]
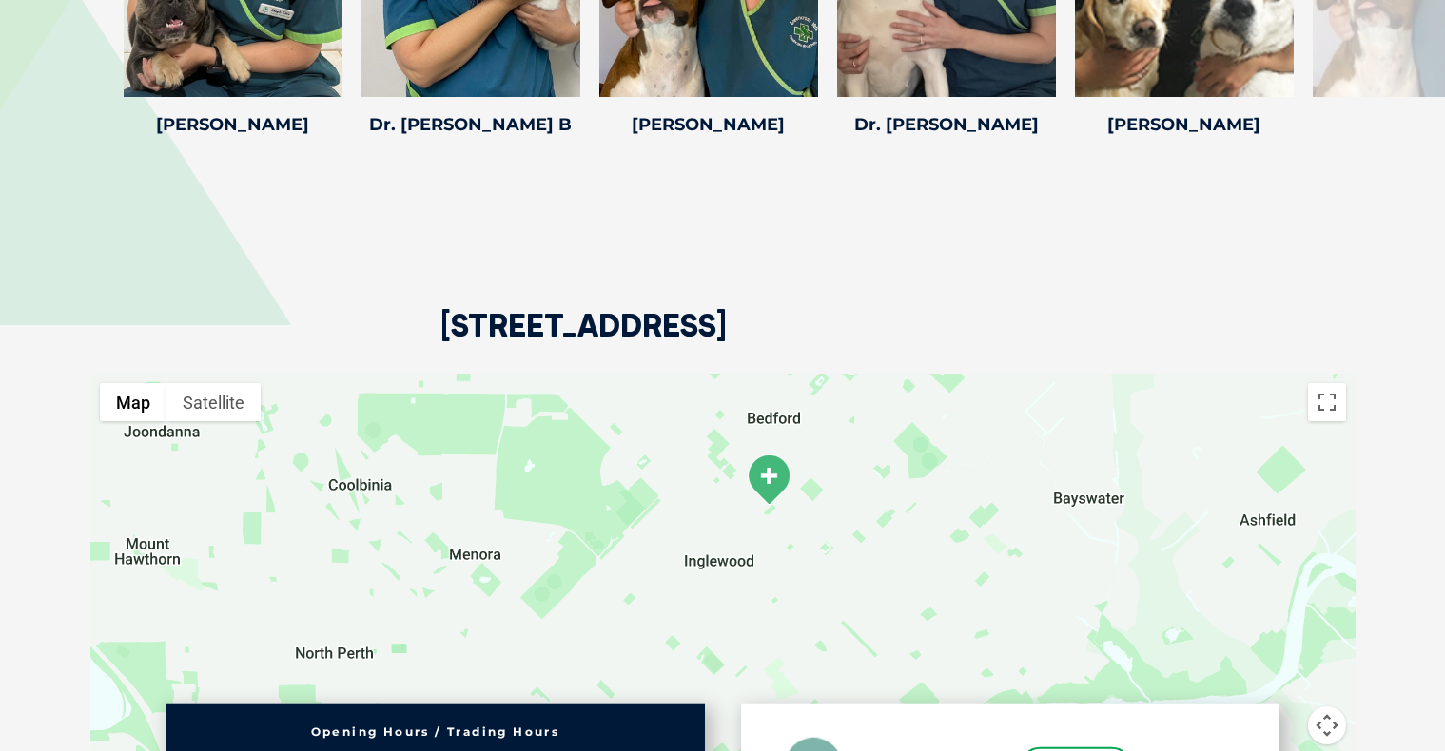
drag, startPoint x: 774, startPoint y: 473, endPoint x: 821, endPoint y: 371, distance: 111.9
click at [821, 374] on div at bounding box center [722, 605] width 1265 height 462
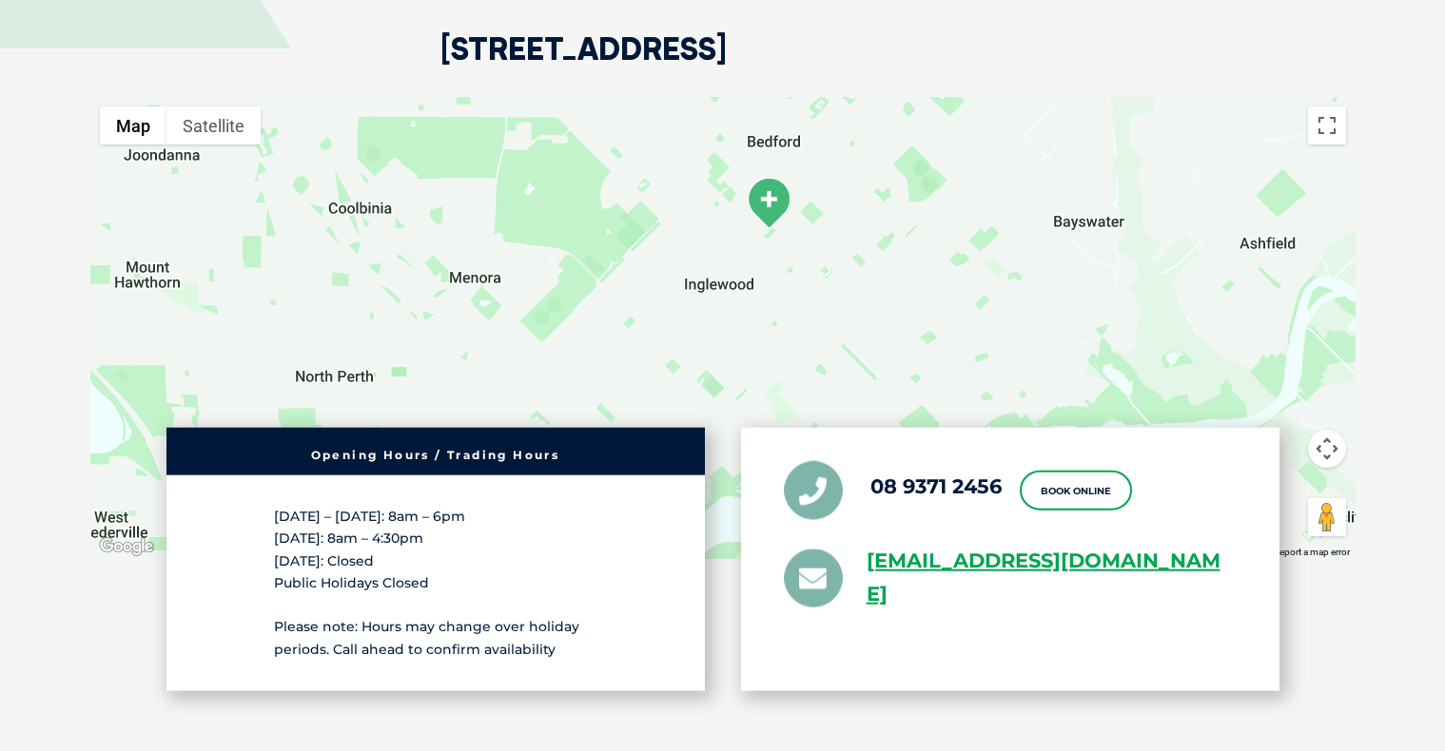
scroll to position [4702, 0]
